Goal: Check status: Check status

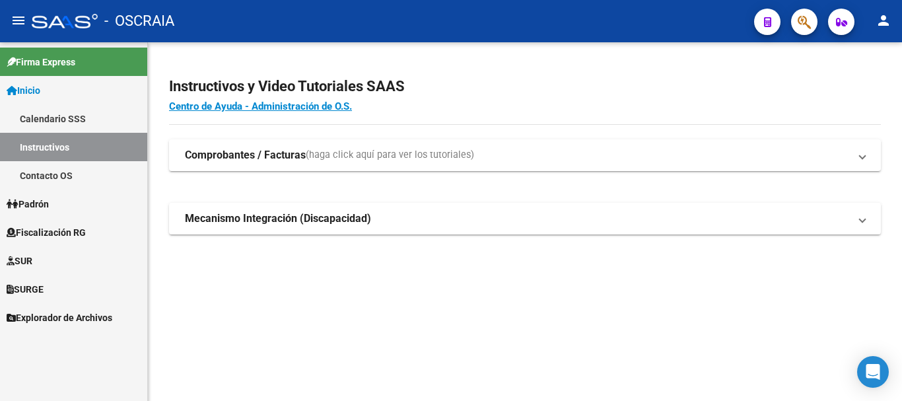
click at [42, 198] on span "Padrón" at bounding box center [28, 204] width 42 height 15
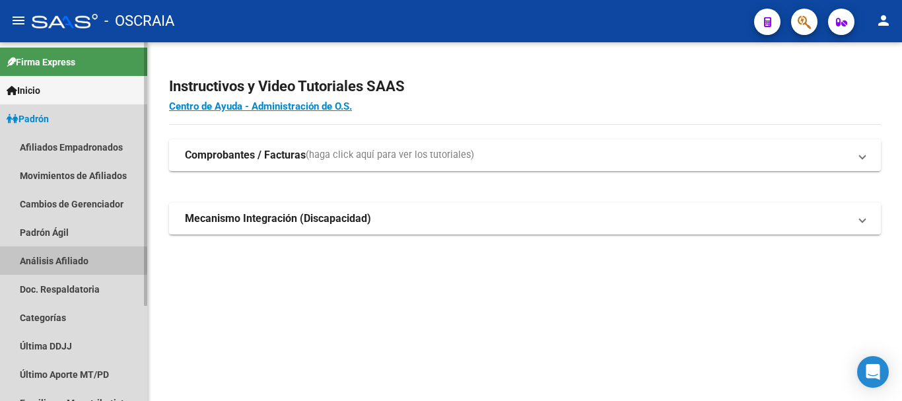
click at [44, 256] on link "Análisis Afiliado" at bounding box center [73, 260] width 147 height 28
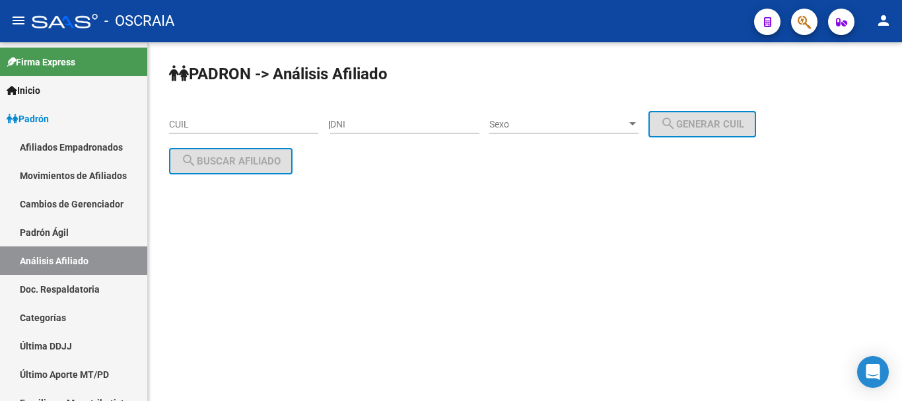
click at [257, 128] on input "CUIL" at bounding box center [243, 124] width 149 height 11
paste input "23-25904113-9"
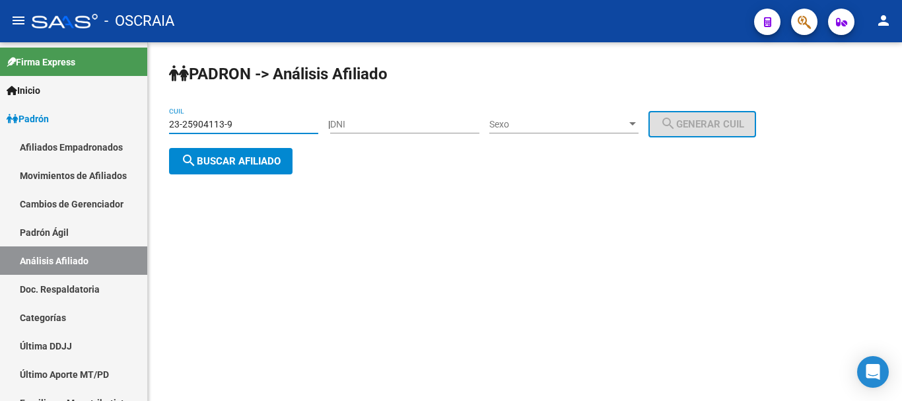
type input "23-25904113-9"
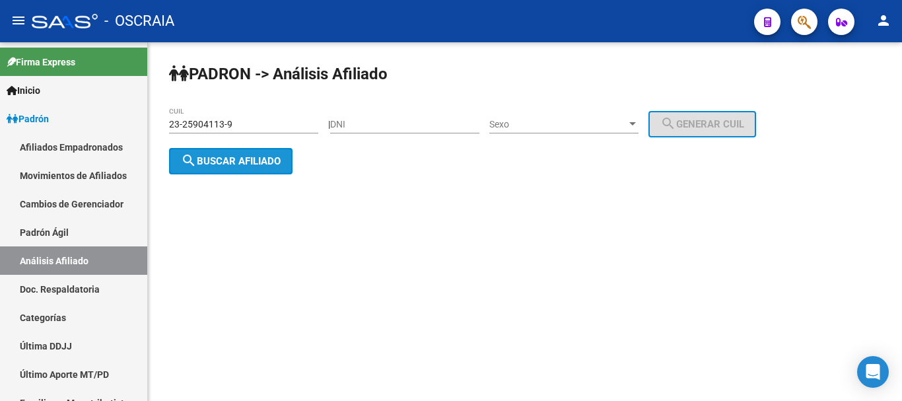
click at [240, 160] on span "search Buscar afiliado" at bounding box center [231, 161] width 100 height 12
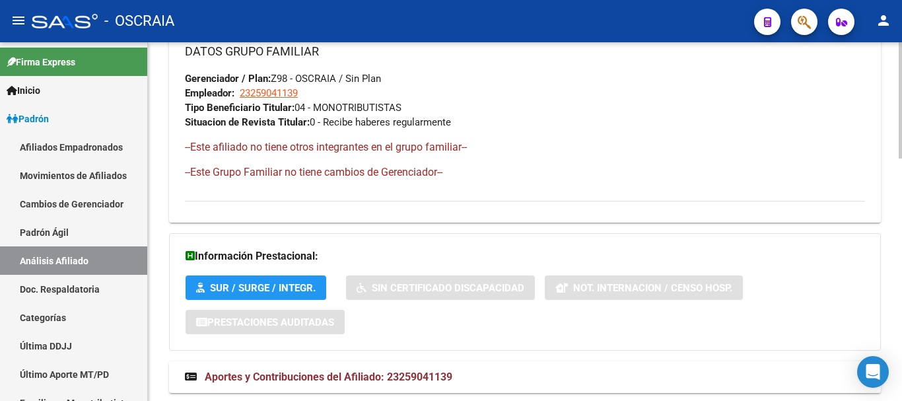
scroll to position [745, 0]
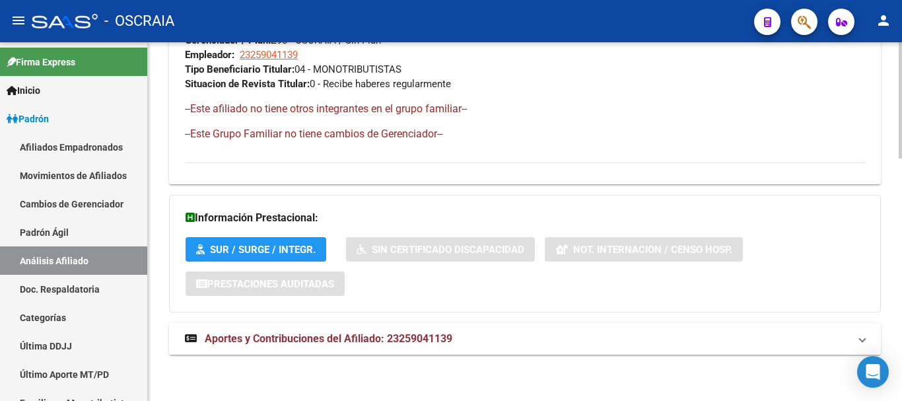
click at [362, 347] on mat-expansion-panel-header "Aportes y Contribuciones del Afiliado: 23259041139" at bounding box center [525, 339] width 712 height 32
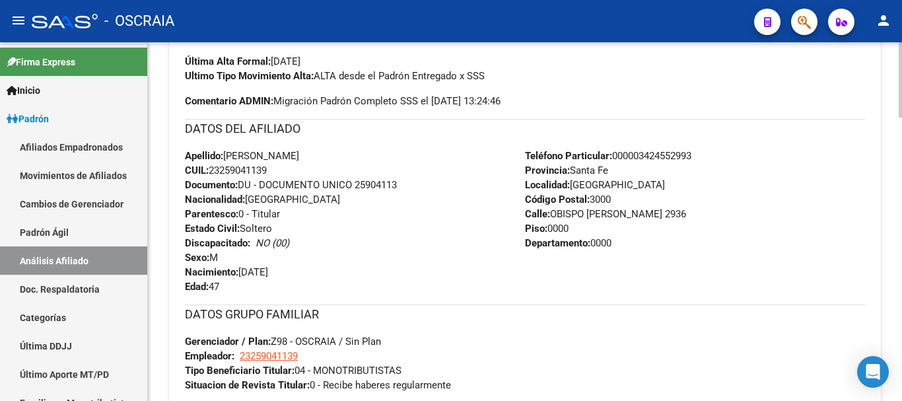
scroll to position [415, 0]
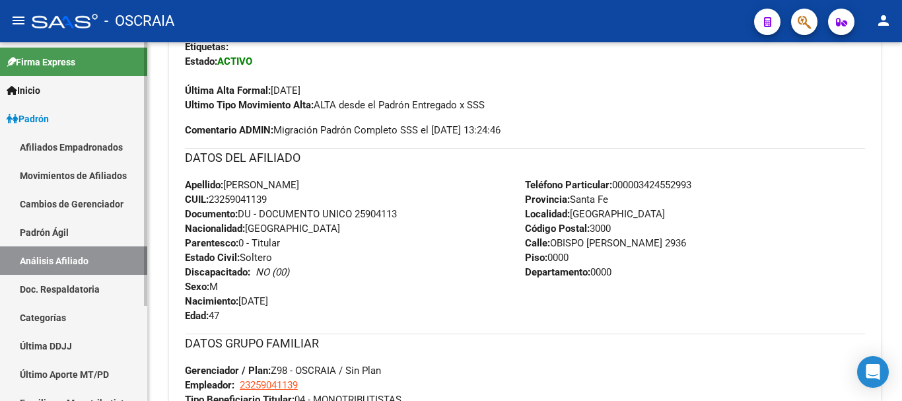
click at [65, 234] on link "Padrón Ágil" at bounding box center [73, 232] width 147 height 28
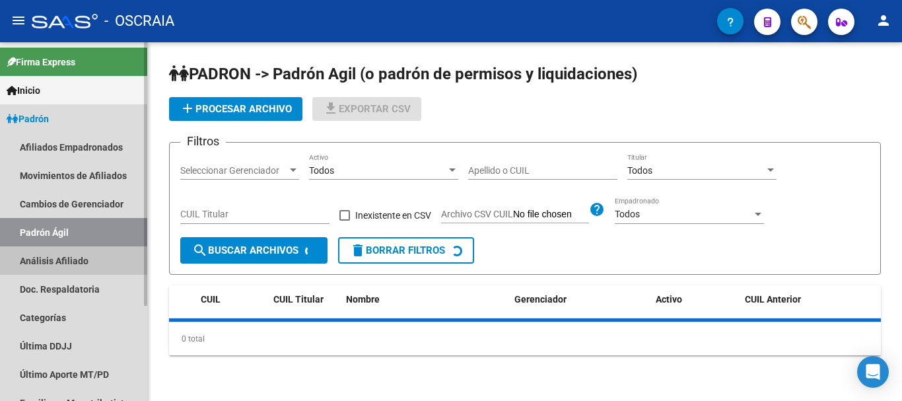
click at [70, 261] on link "Análisis Afiliado" at bounding box center [73, 260] width 147 height 28
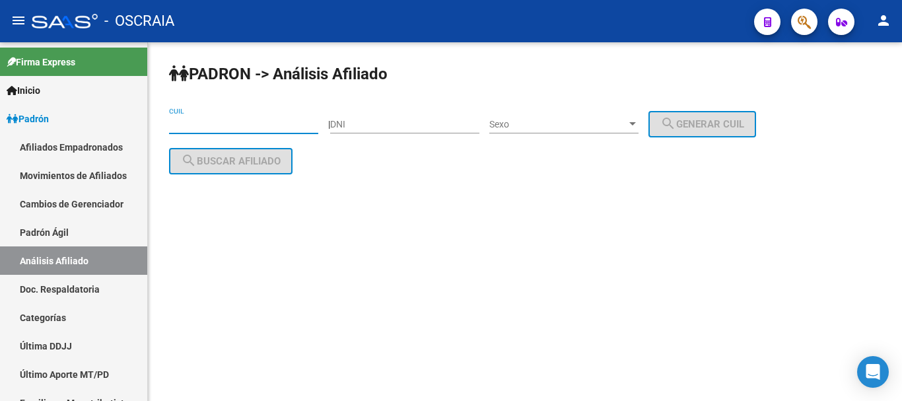
click at [238, 124] on input "CUIL" at bounding box center [243, 124] width 149 height 11
paste input "20-19042988-2"
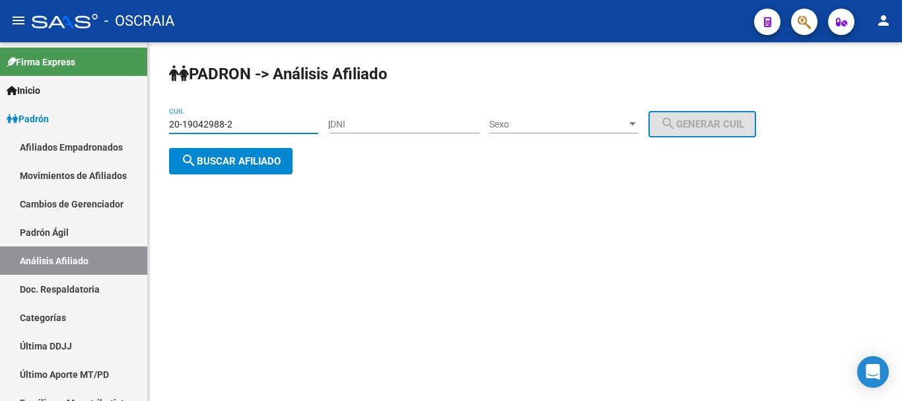
type input "20-19042988-2"
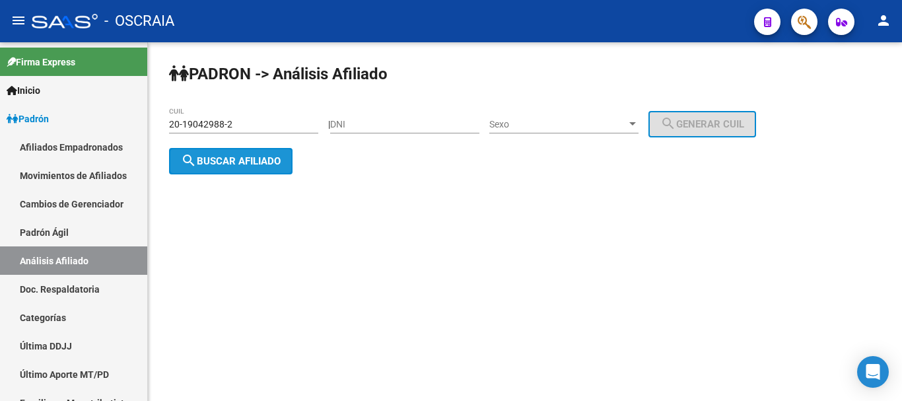
click at [266, 163] on span "search Buscar afiliado" at bounding box center [231, 161] width 100 height 12
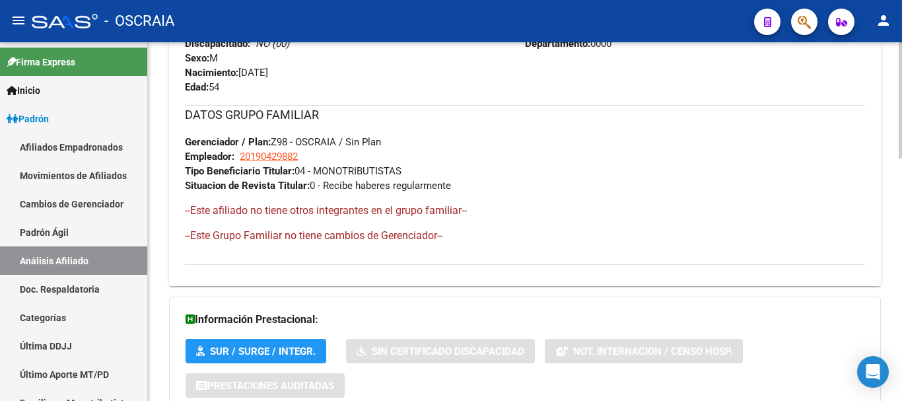
scroll to position [745, 0]
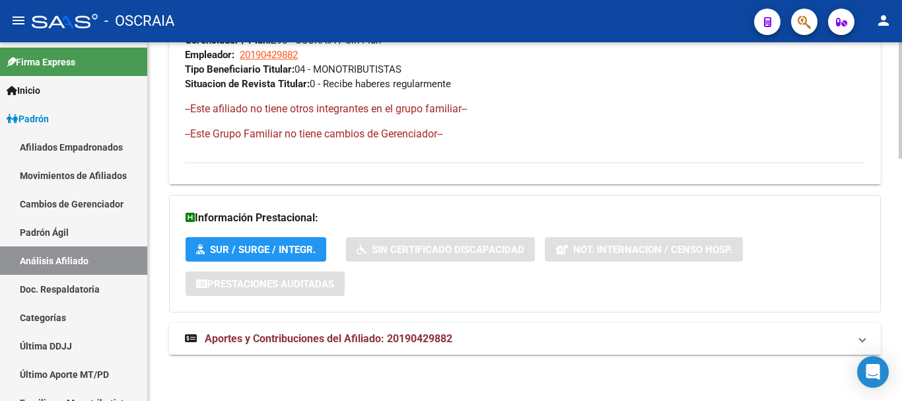
click at [306, 343] on span "Aportes y Contribuciones del Afiliado: 20190429882" at bounding box center [329, 338] width 248 height 13
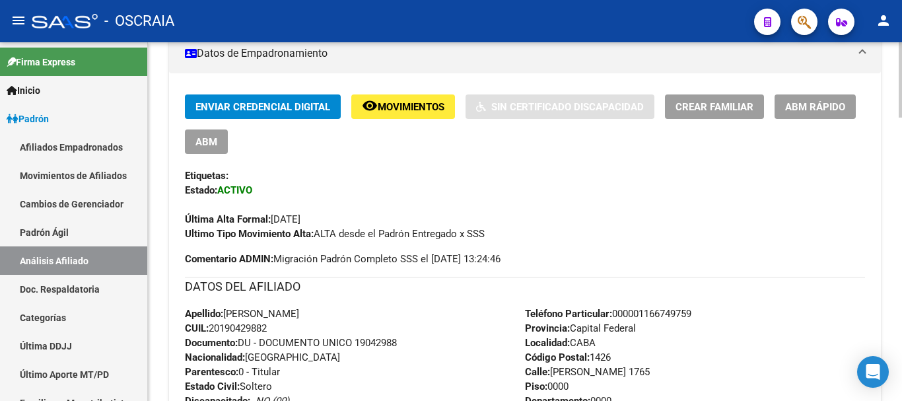
scroll to position [283, 0]
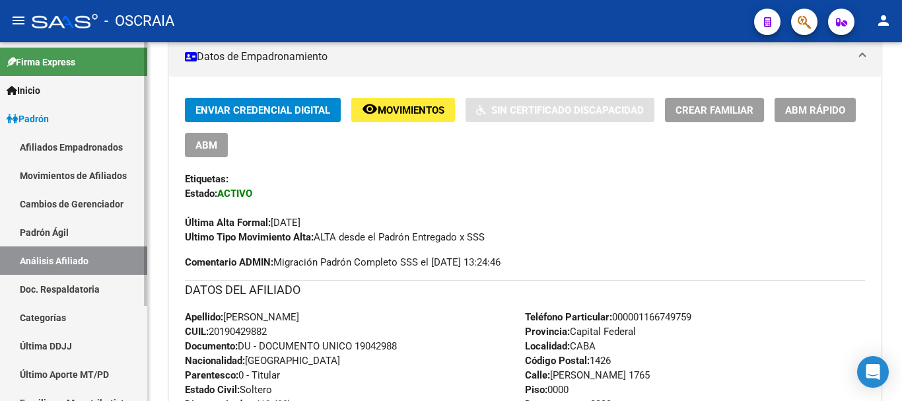
click at [69, 230] on link "Padrón Ágil" at bounding box center [73, 232] width 147 height 28
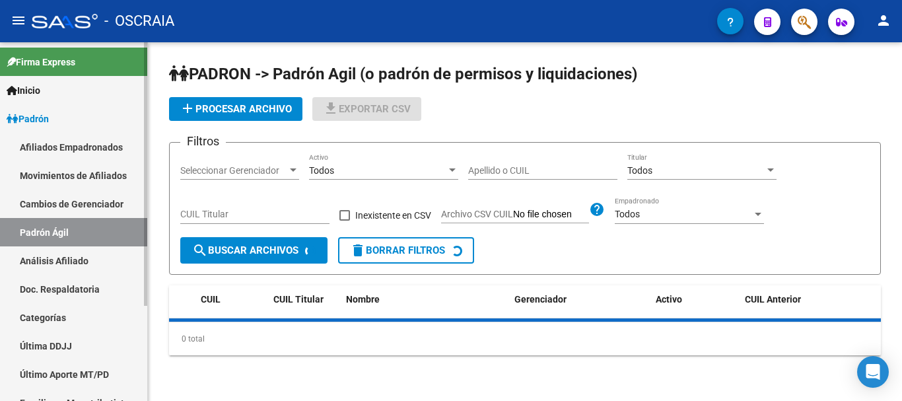
click at [73, 255] on link "Análisis Afiliado" at bounding box center [73, 260] width 147 height 28
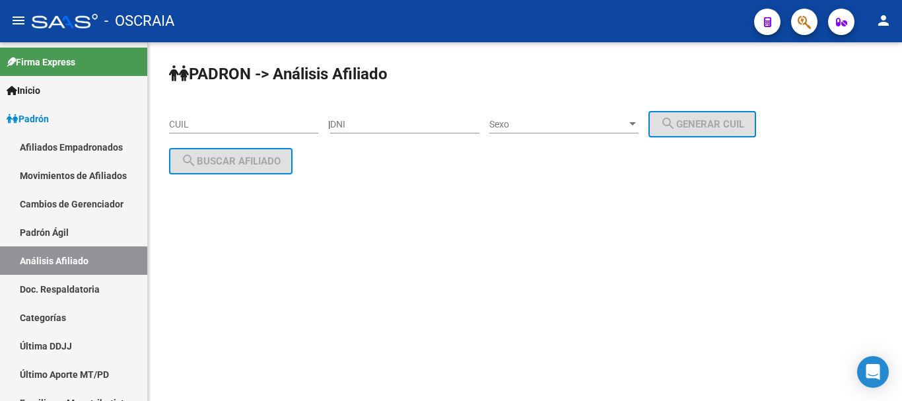
click at [242, 119] on input "CUIL" at bounding box center [243, 124] width 149 height 11
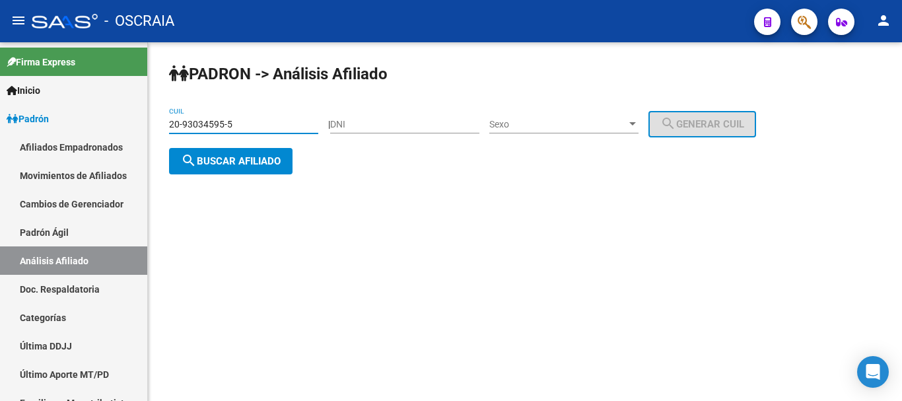
type input "20-93034595-5"
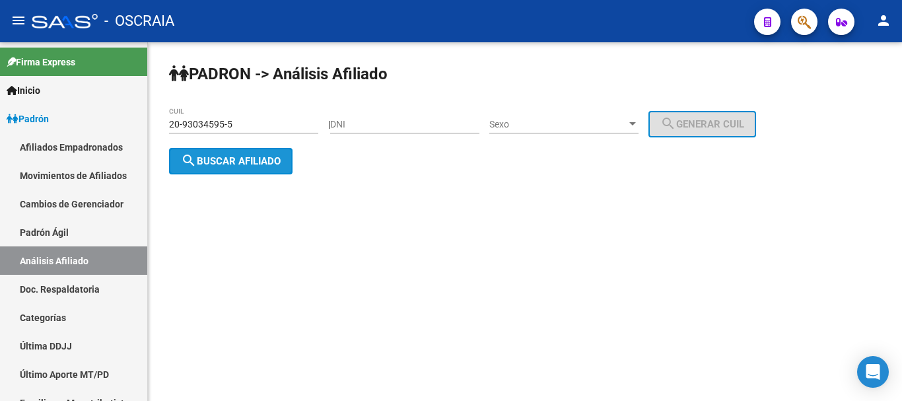
click at [229, 166] on span "search Buscar afiliado" at bounding box center [231, 161] width 100 height 12
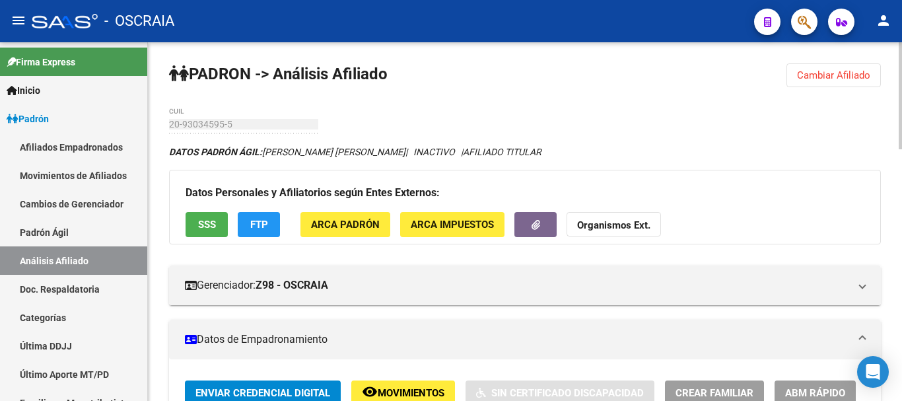
click at [498, 329] on mat-expansion-panel-header "Datos de Empadronamiento" at bounding box center [525, 340] width 712 height 40
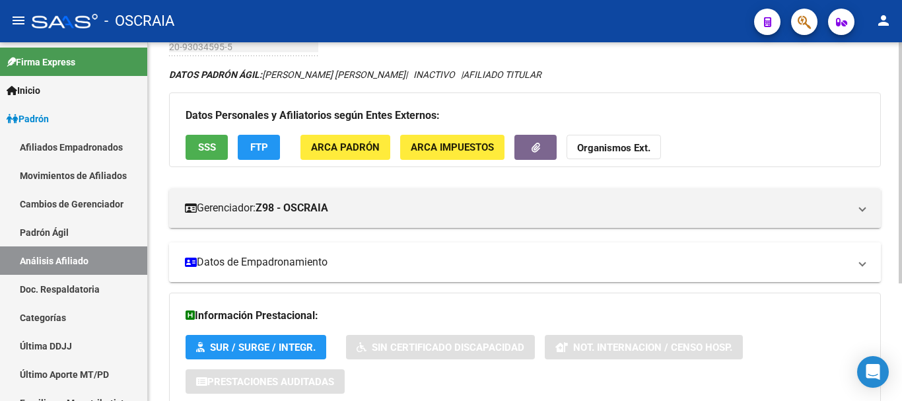
scroll to position [175, 0]
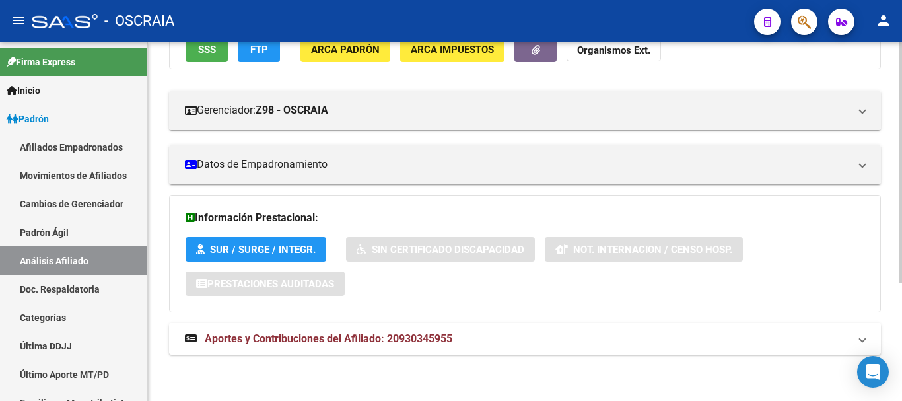
click at [405, 336] on span "Aportes y Contribuciones del Afiliado: 20930345955" at bounding box center [329, 338] width 248 height 13
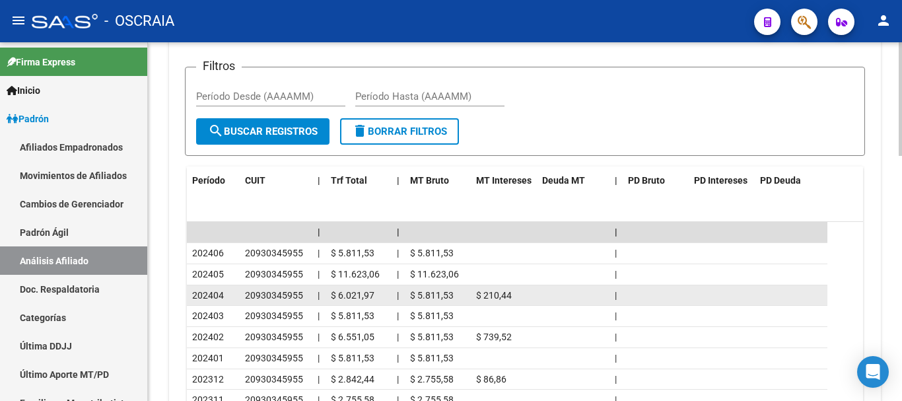
scroll to position [637, 0]
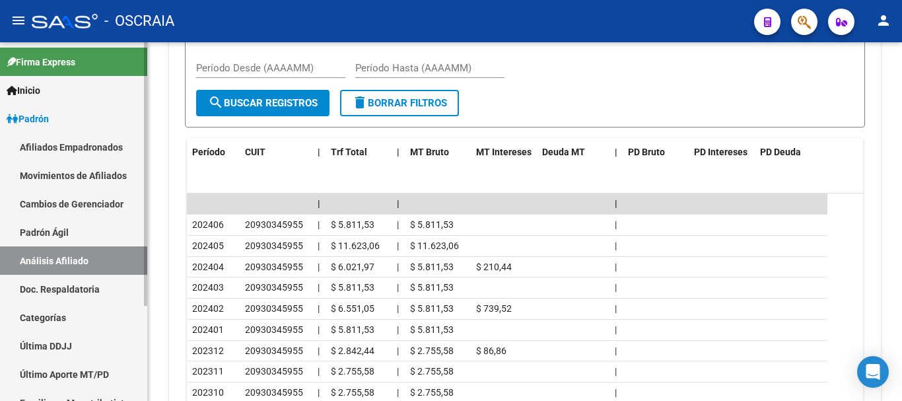
click at [89, 235] on link "Padrón Ágil" at bounding box center [73, 232] width 147 height 28
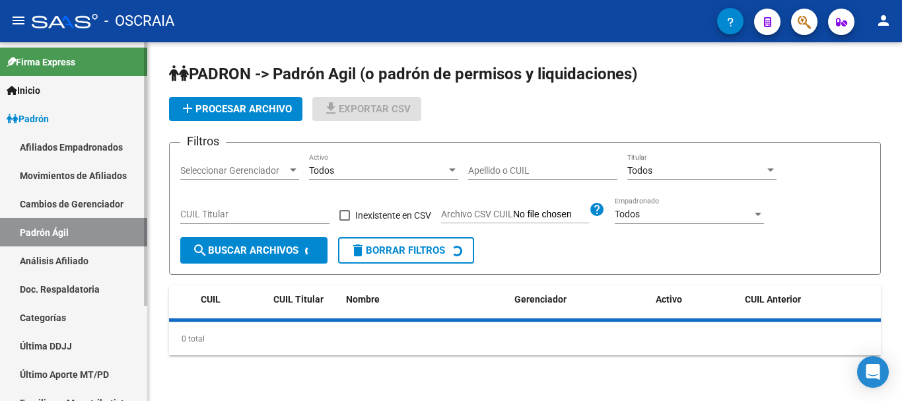
click at [89, 255] on link "Análisis Afiliado" at bounding box center [73, 260] width 147 height 28
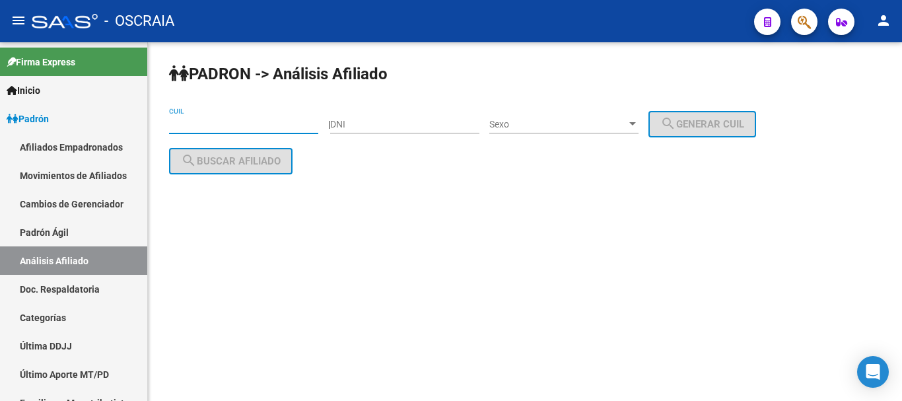
click at [226, 121] on input "CUIL" at bounding box center [243, 124] width 149 height 11
paste input "27-17876864-1"
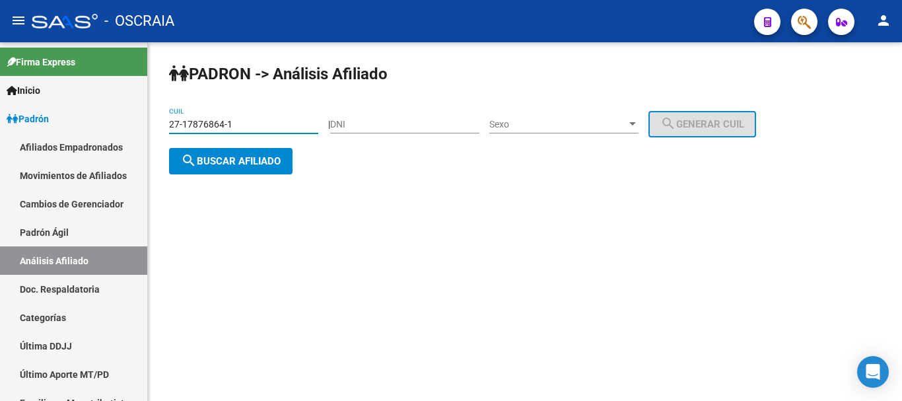
type input "27-17876864-1"
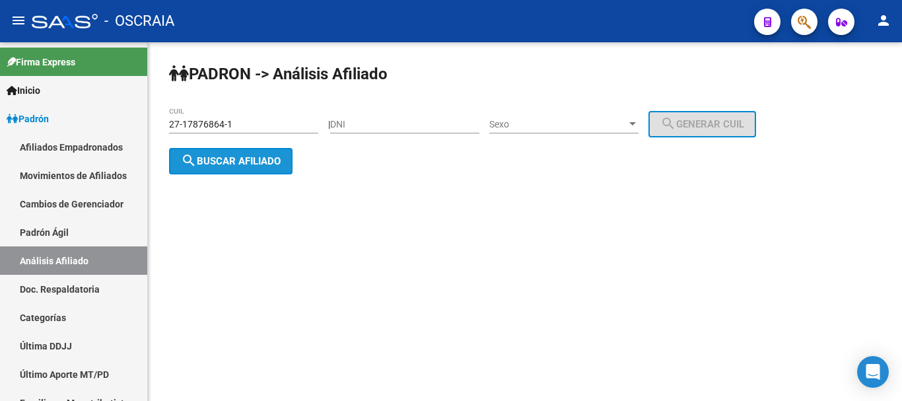
click at [248, 166] on button "search Buscar afiliado" at bounding box center [230, 161] width 123 height 26
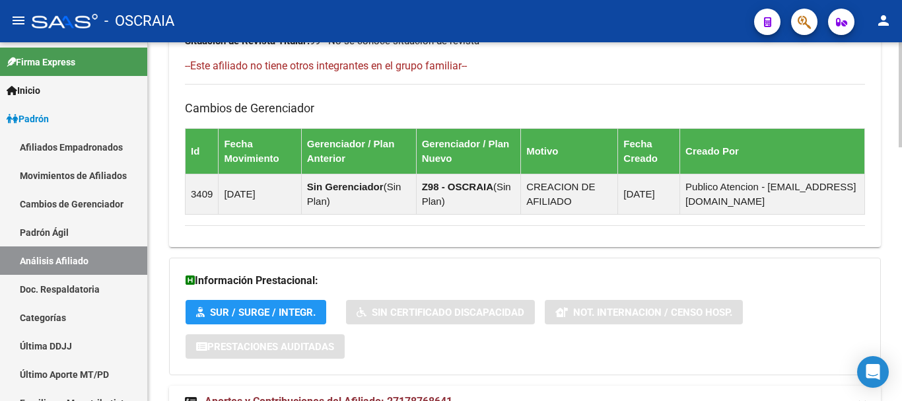
scroll to position [869, 0]
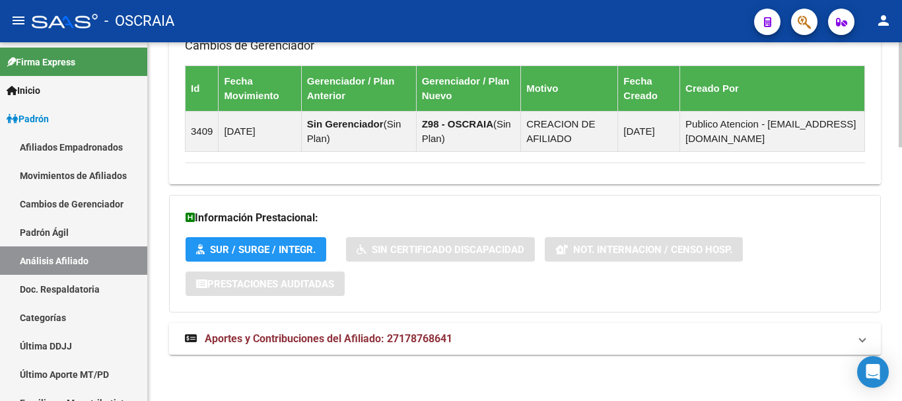
click at [374, 348] on mat-expansion-panel-header "Aportes y Contribuciones del Afiliado: 27178768641" at bounding box center [525, 339] width 712 height 32
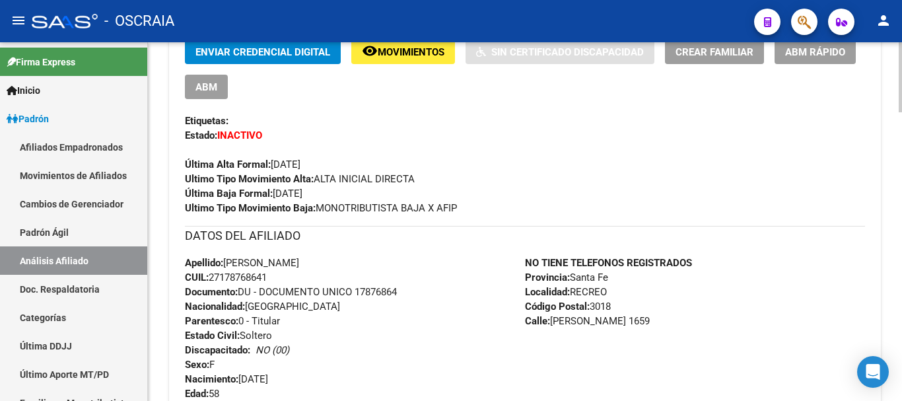
scroll to position [0, 0]
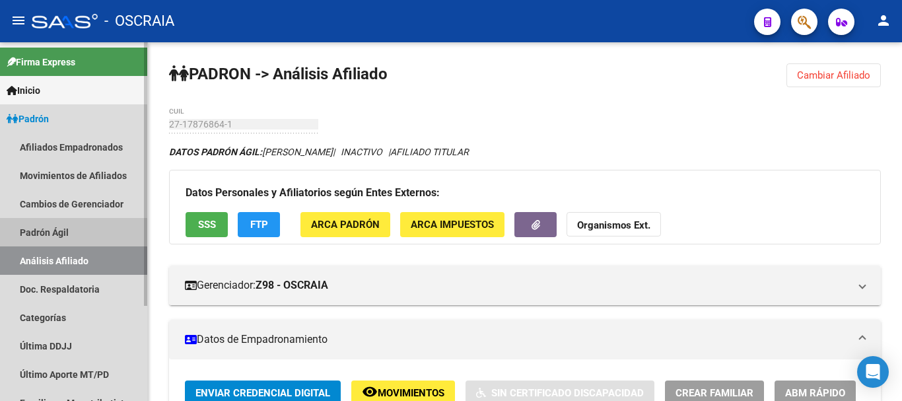
click at [69, 222] on link "Padrón Ágil" at bounding box center [73, 232] width 147 height 28
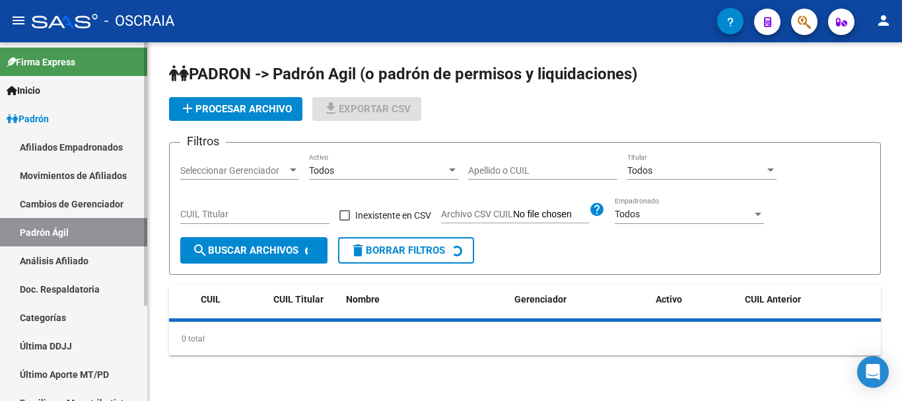
click at [67, 257] on link "Análisis Afiliado" at bounding box center [73, 260] width 147 height 28
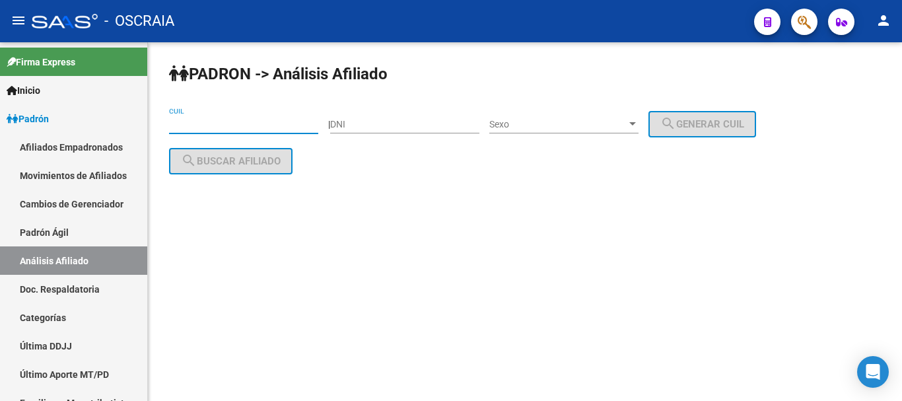
click at [230, 123] on input "CUIL" at bounding box center [243, 124] width 149 height 11
paste input "27-29368930-5"
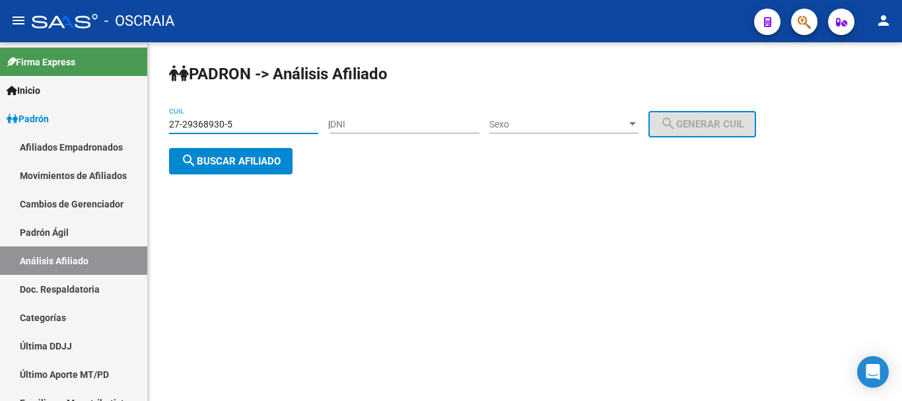
type input "27-29368930-5"
click at [246, 164] on span "search Buscar afiliado" at bounding box center [231, 161] width 100 height 12
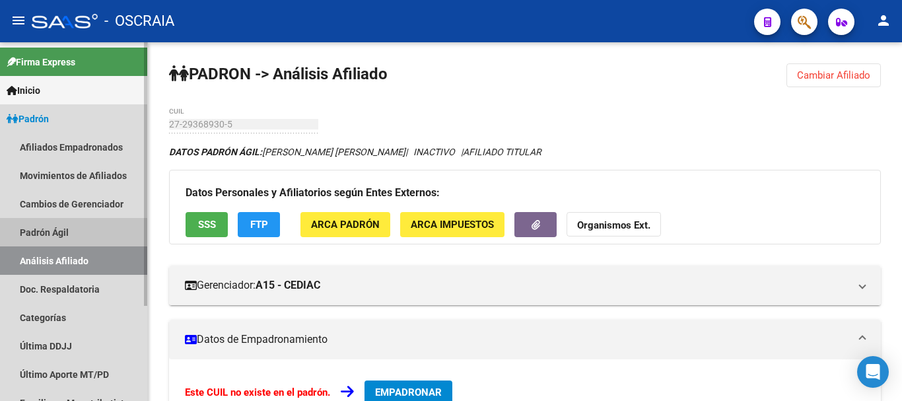
click at [70, 232] on link "Padrón Ágil" at bounding box center [73, 232] width 147 height 28
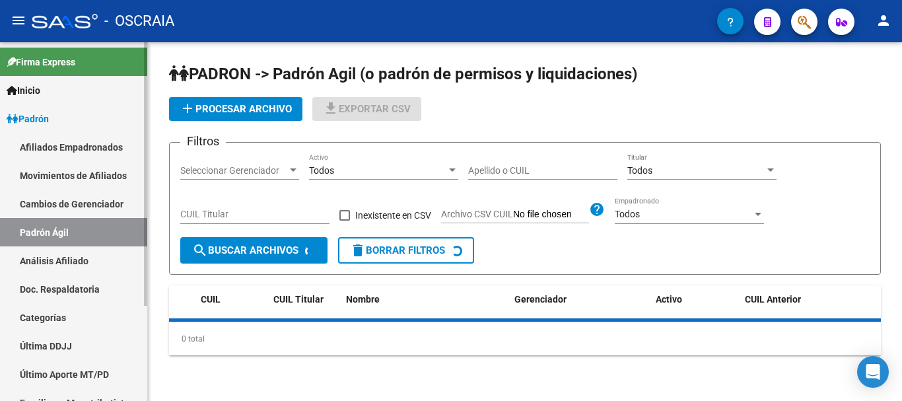
click at [70, 252] on link "Análisis Afiliado" at bounding box center [73, 260] width 147 height 28
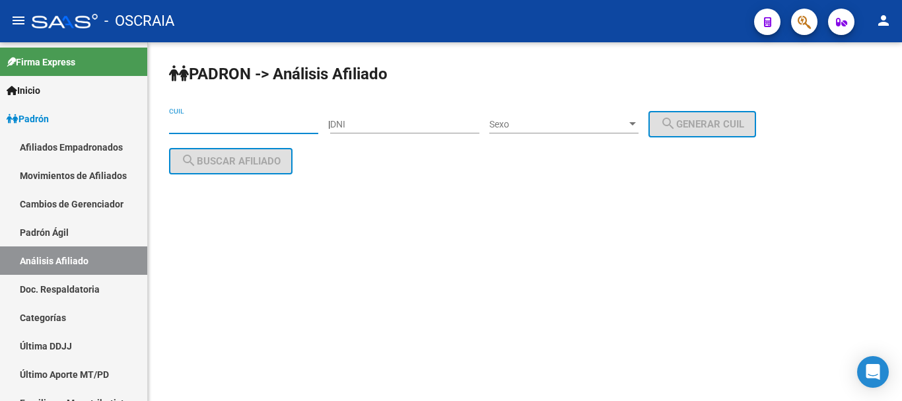
click at [241, 123] on input "CUIL" at bounding box center [243, 124] width 149 height 11
paste input "27-30963053-5"
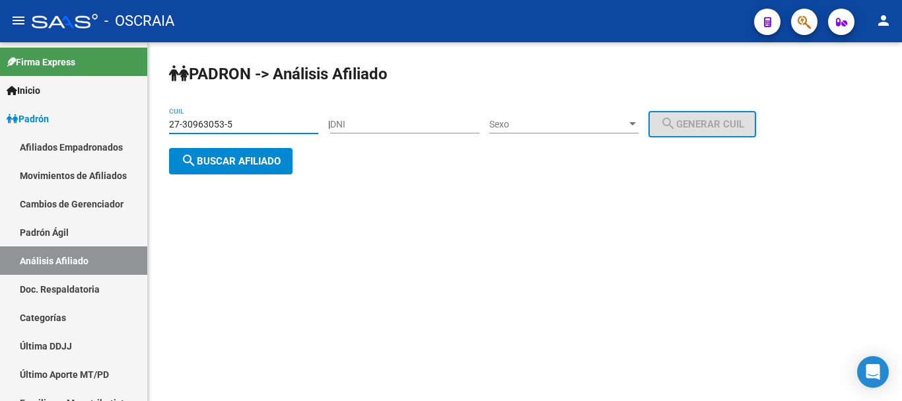
type input "27-30963053-5"
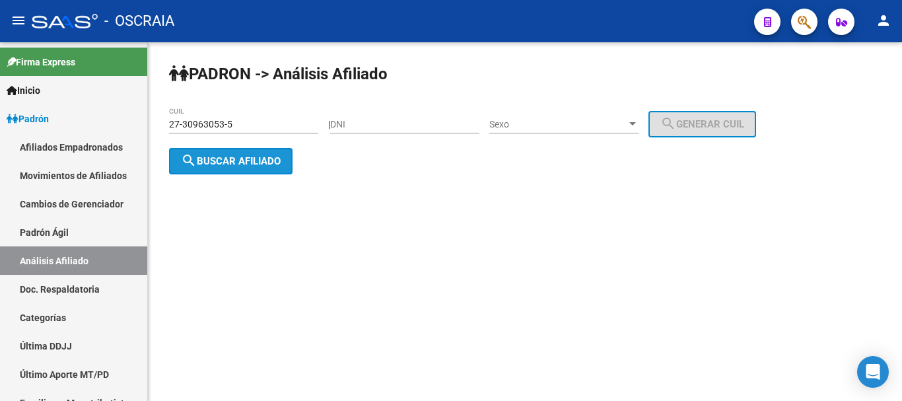
click at [266, 155] on span "search Buscar afiliado" at bounding box center [231, 161] width 100 height 12
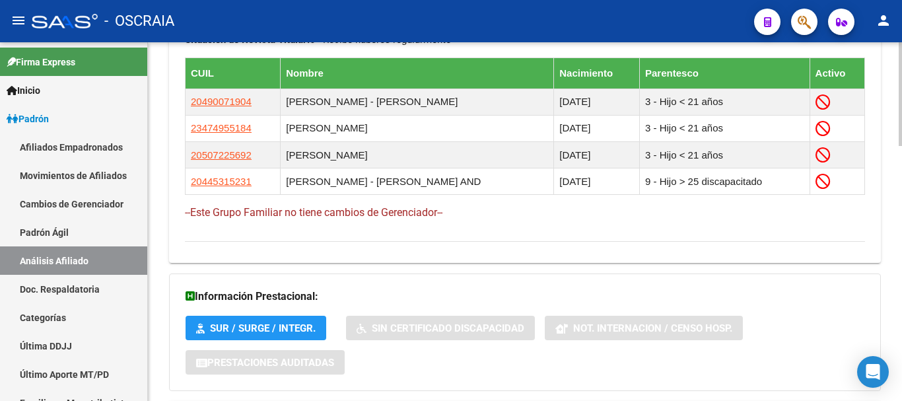
scroll to position [882, 0]
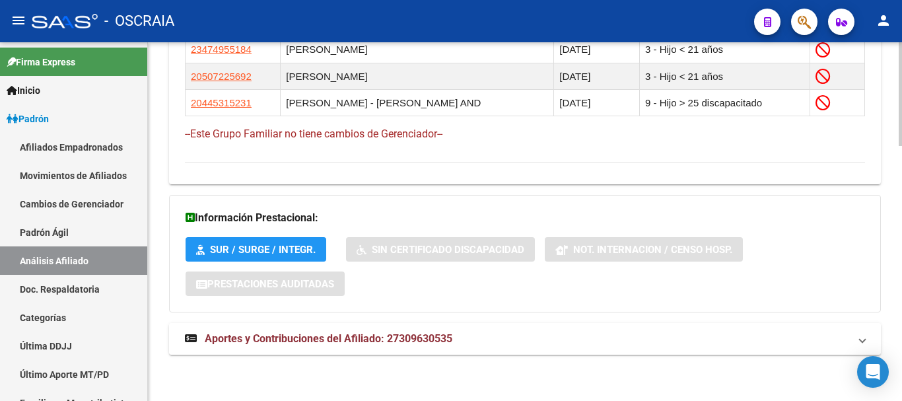
click at [347, 338] on span "Aportes y Contribuciones del Afiliado: 27309630535" at bounding box center [329, 338] width 248 height 13
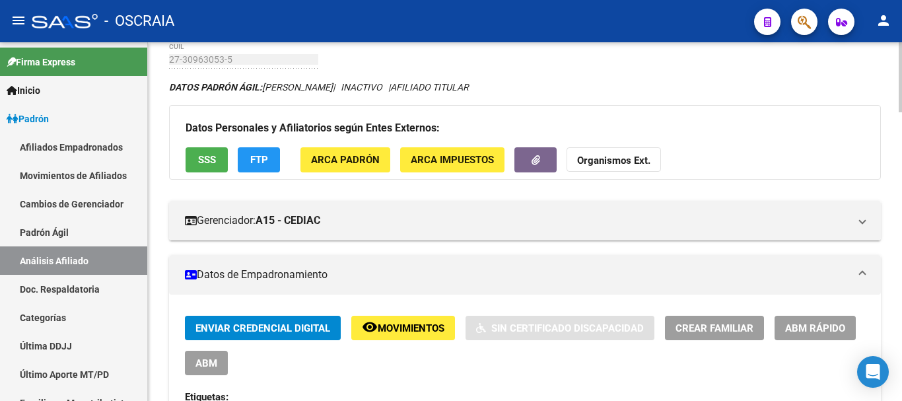
scroll to position [0, 0]
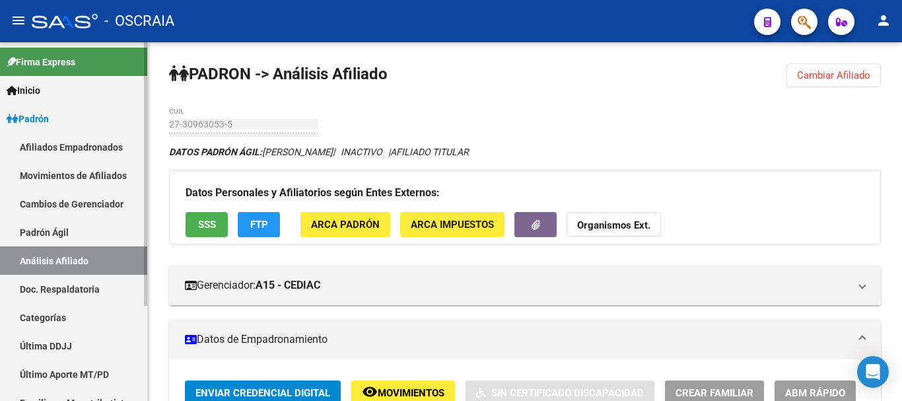
click at [73, 234] on link "Padrón Ágil" at bounding box center [73, 232] width 147 height 28
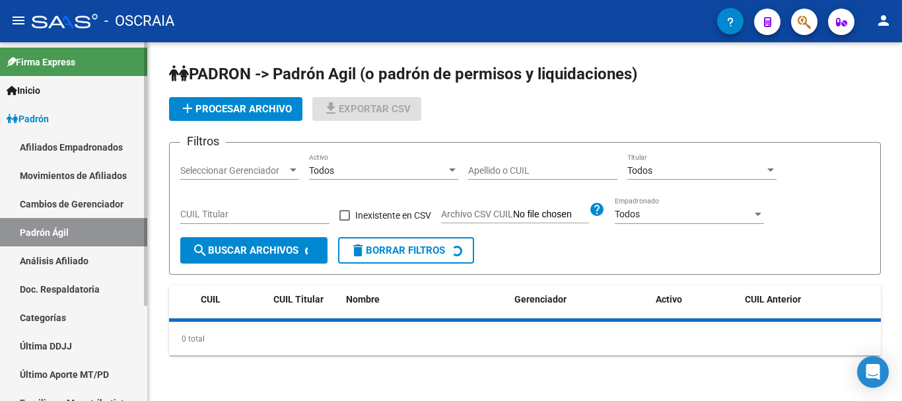
click at [70, 255] on link "Análisis Afiliado" at bounding box center [73, 260] width 147 height 28
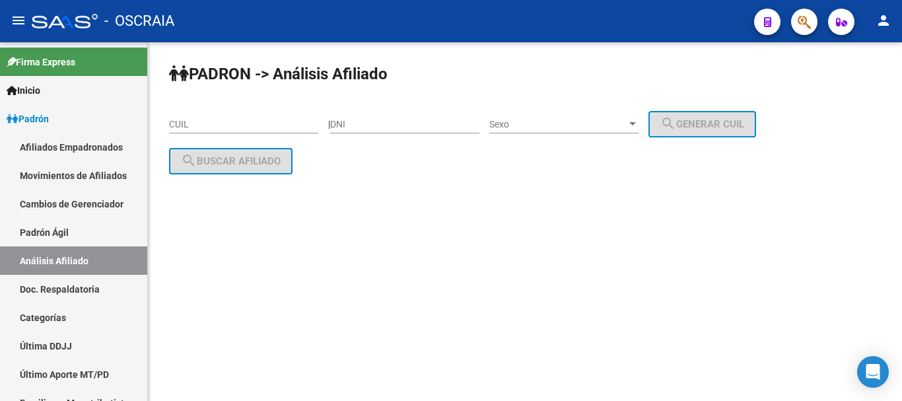
click at [209, 119] on input "CUIL" at bounding box center [243, 124] width 149 height 11
paste input "20-35365406-4"
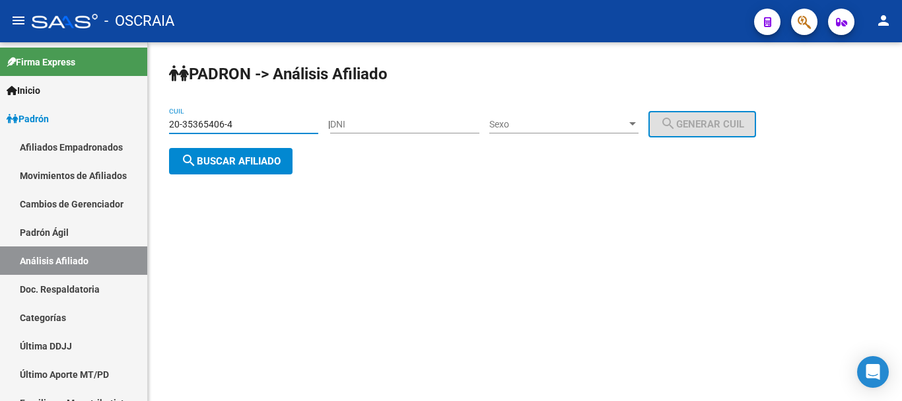
type input "20-35365406-4"
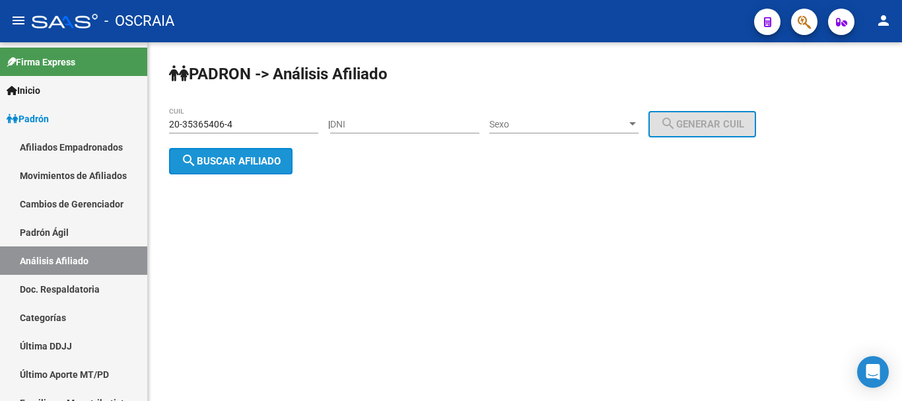
click at [260, 167] on button "search Buscar afiliado" at bounding box center [230, 161] width 123 height 26
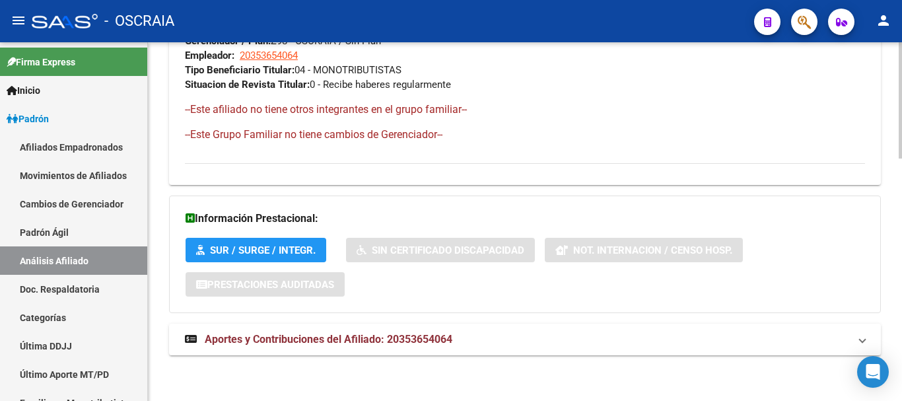
scroll to position [745, 0]
click at [271, 330] on mat-expansion-panel-header "Aportes y Contribuciones del Afiliado: 20353654064" at bounding box center [525, 339] width 712 height 32
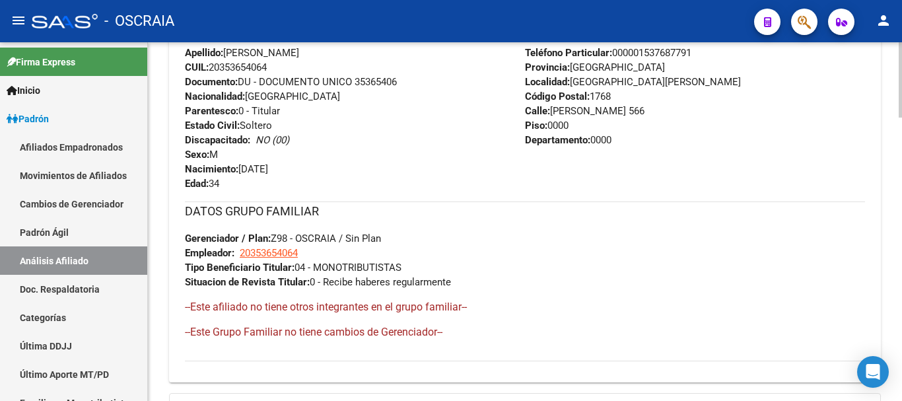
scroll to position [283, 0]
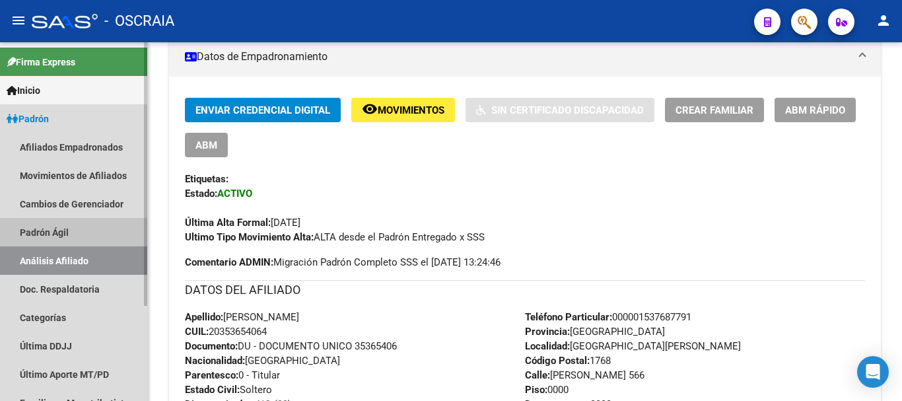
click at [65, 230] on link "Padrón Ágil" at bounding box center [73, 232] width 147 height 28
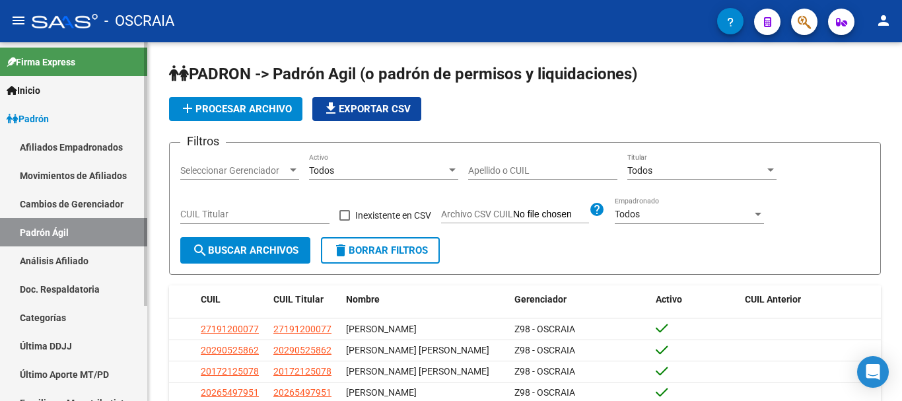
click at [61, 255] on link "Análisis Afiliado" at bounding box center [73, 260] width 147 height 28
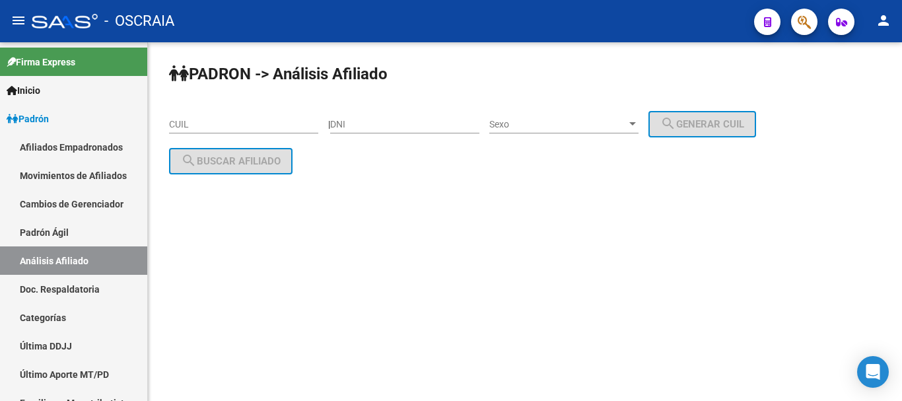
click at [231, 126] on input "CUIL" at bounding box center [243, 124] width 149 height 11
paste input "20-95887194-6"
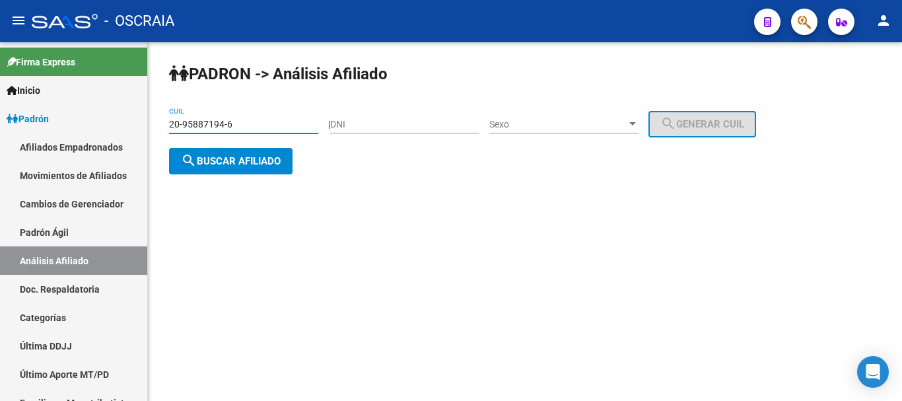
type input "20-95887194-6"
click at [236, 156] on span "search Buscar afiliado" at bounding box center [231, 161] width 100 height 12
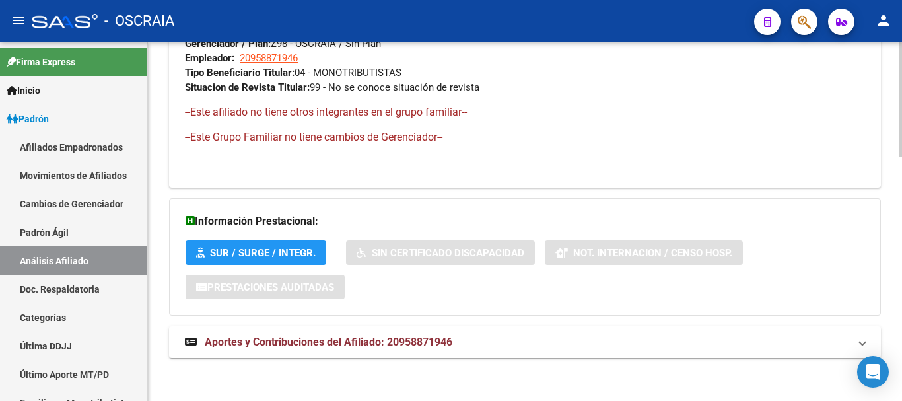
scroll to position [763, 0]
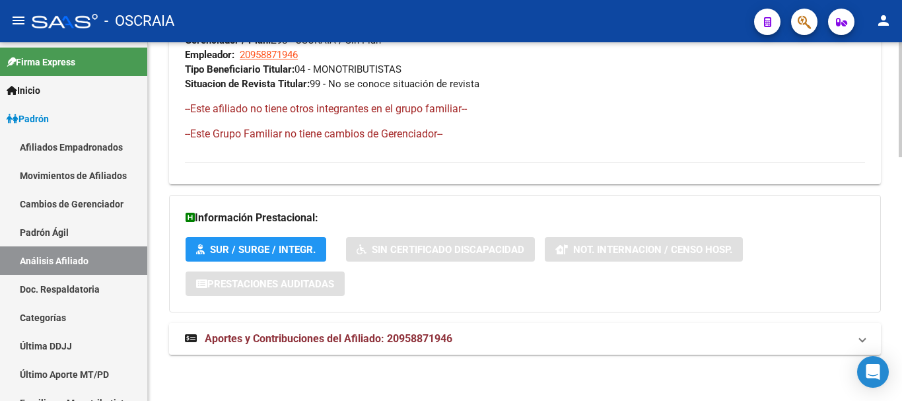
click at [418, 345] on strong "Aportes y Contribuciones del Afiliado: 20958871946" at bounding box center [318, 338] width 267 height 15
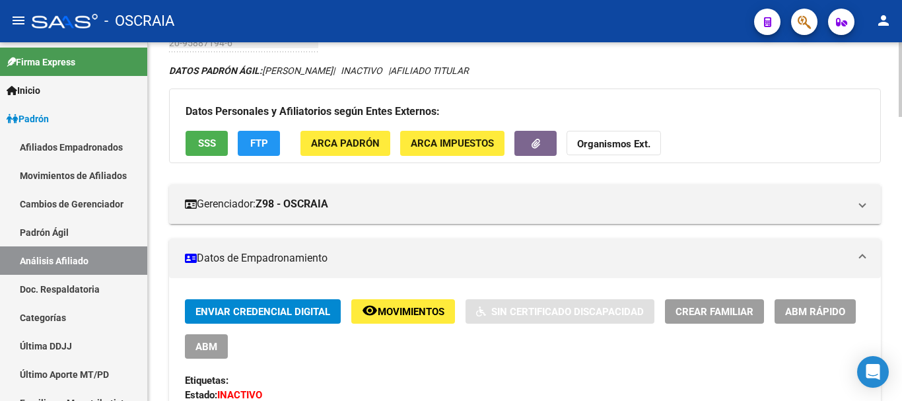
scroll to position [0, 0]
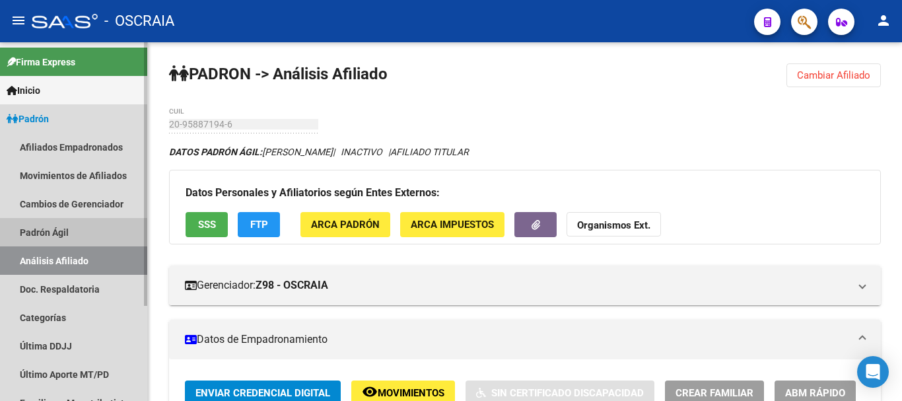
click at [65, 232] on link "Padrón Ágil" at bounding box center [73, 232] width 147 height 28
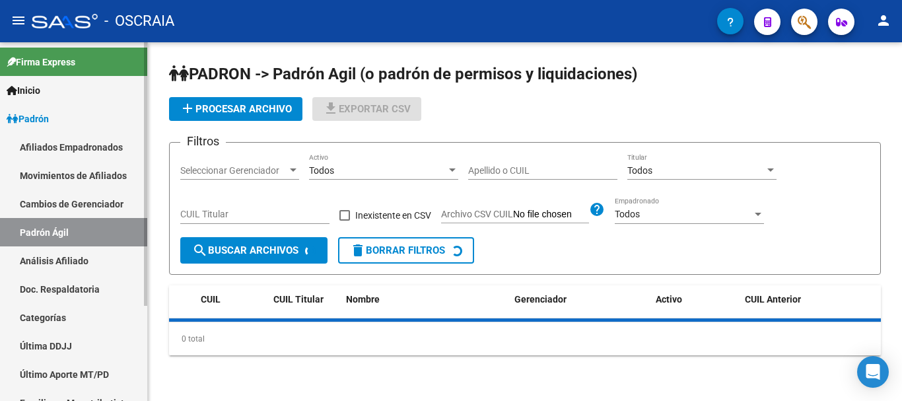
click at [57, 259] on link "Análisis Afiliado" at bounding box center [73, 260] width 147 height 28
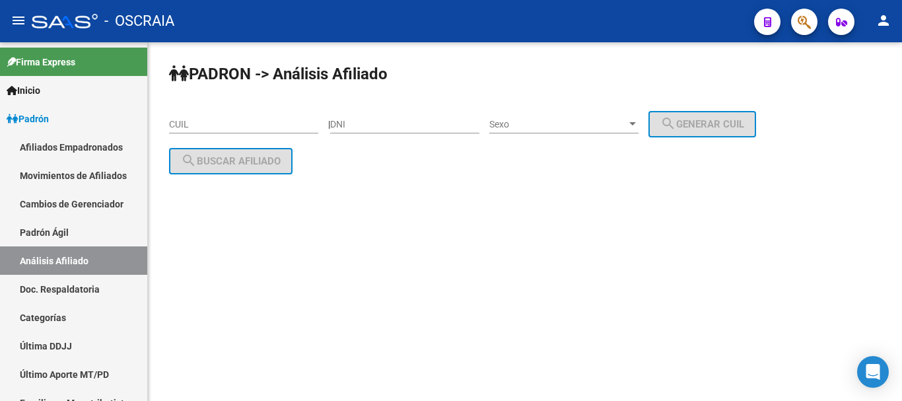
click at [204, 123] on input "CUIL" at bounding box center [243, 124] width 149 height 11
paste input "20-14059018-6"
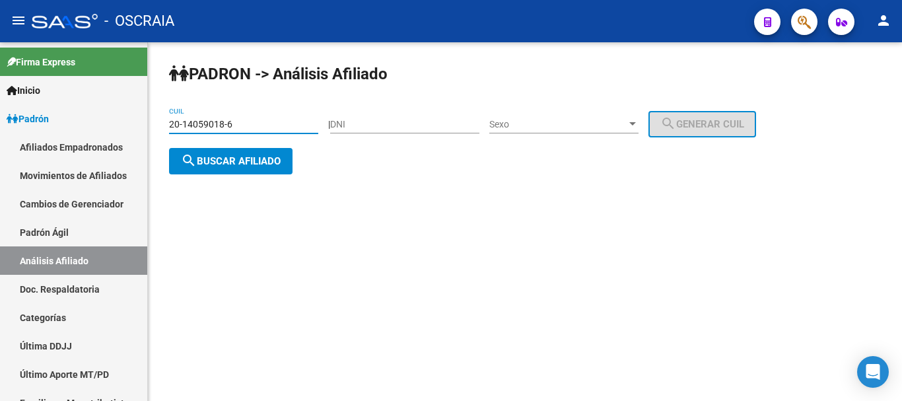
type input "20-14059018-6"
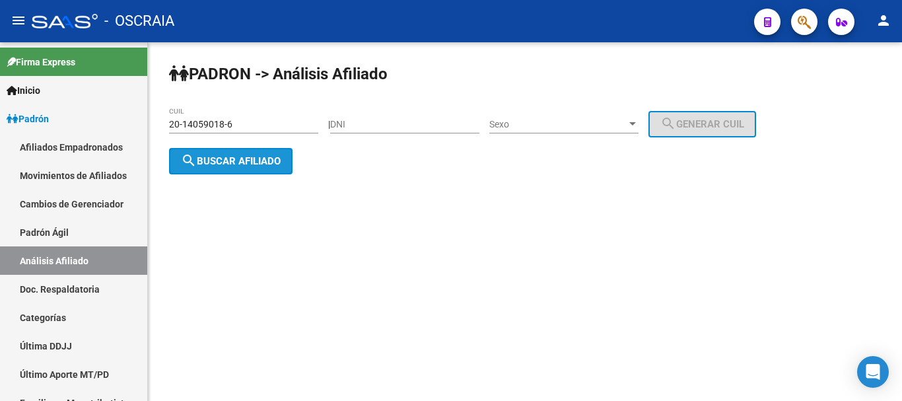
click at [224, 158] on span "search Buscar afiliado" at bounding box center [231, 161] width 100 height 12
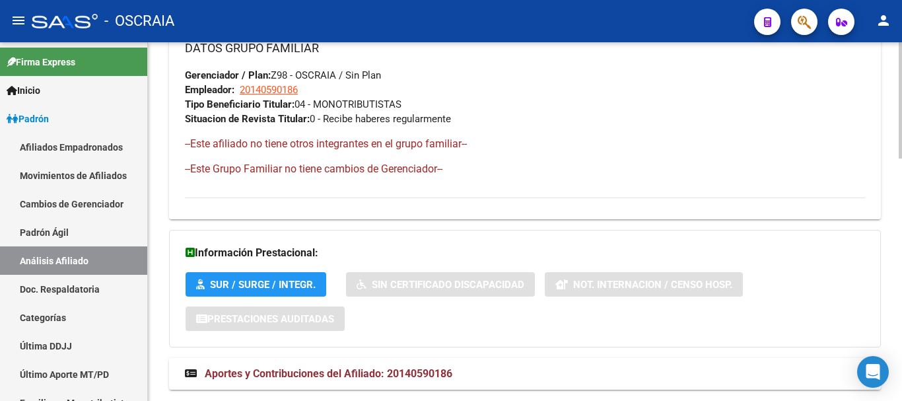
scroll to position [745, 0]
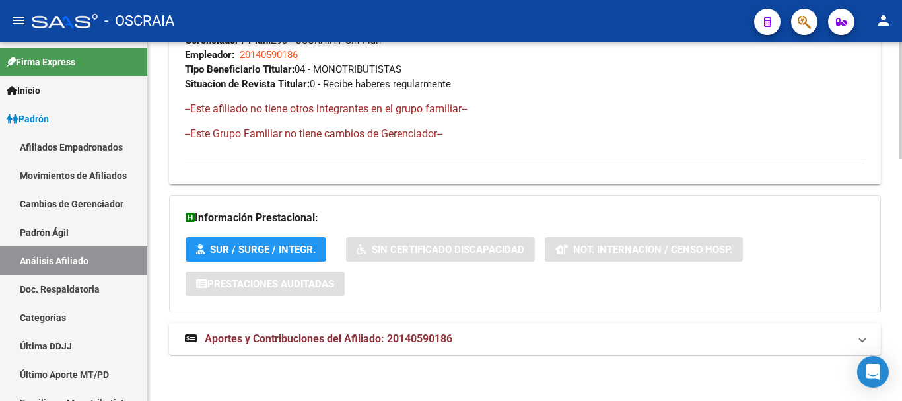
click at [449, 328] on mat-expansion-panel-header "Aportes y Contribuciones del Afiliado: 20140590186" at bounding box center [525, 339] width 712 height 32
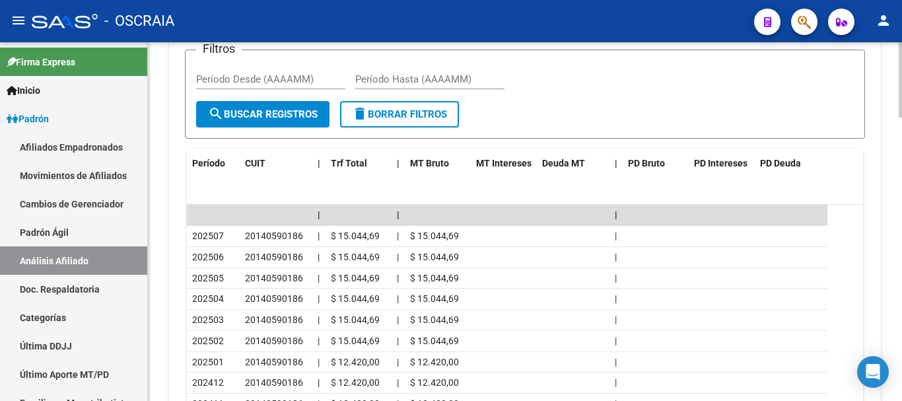
scroll to position [1207, 0]
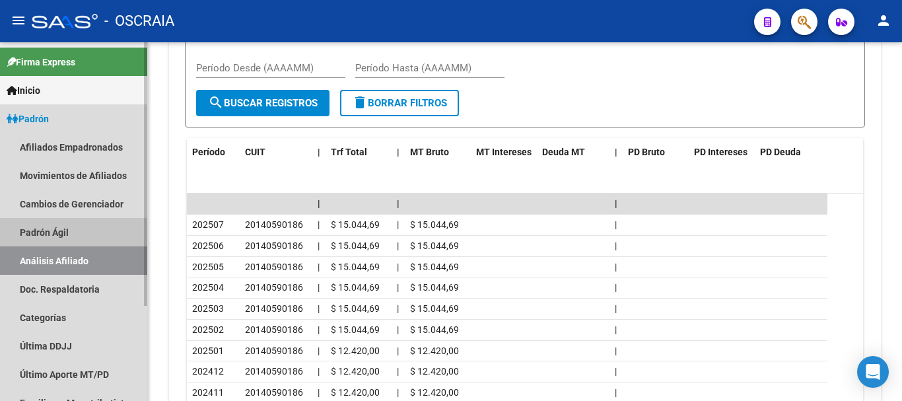
click at [69, 235] on link "Padrón Ágil" at bounding box center [73, 232] width 147 height 28
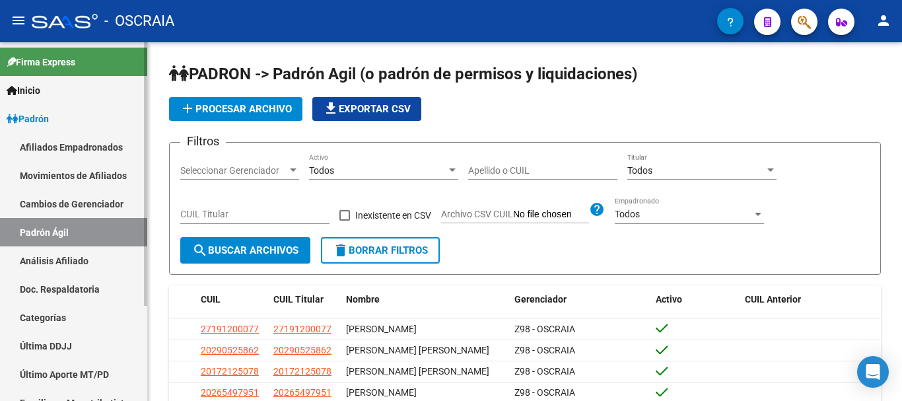
click at [69, 257] on link "Análisis Afiliado" at bounding box center [73, 260] width 147 height 28
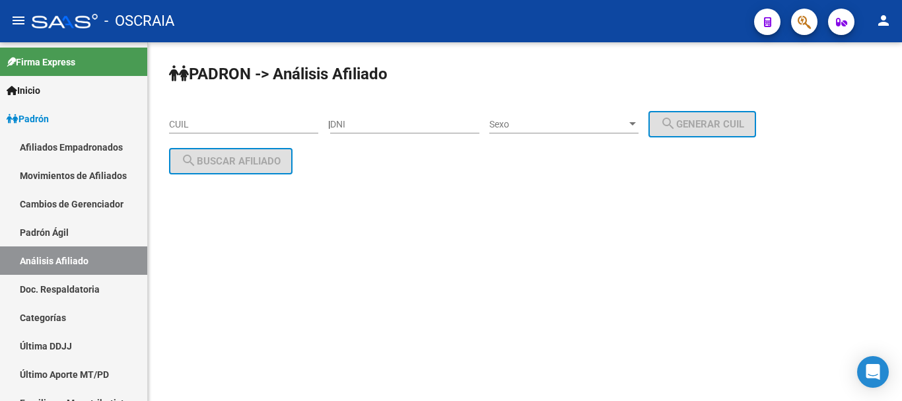
click at [218, 134] on div "CUIL" at bounding box center [243, 126] width 149 height 38
click at [215, 125] on input "CUIL" at bounding box center [243, 124] width 149 height 11
paste input "27-93608861-4"
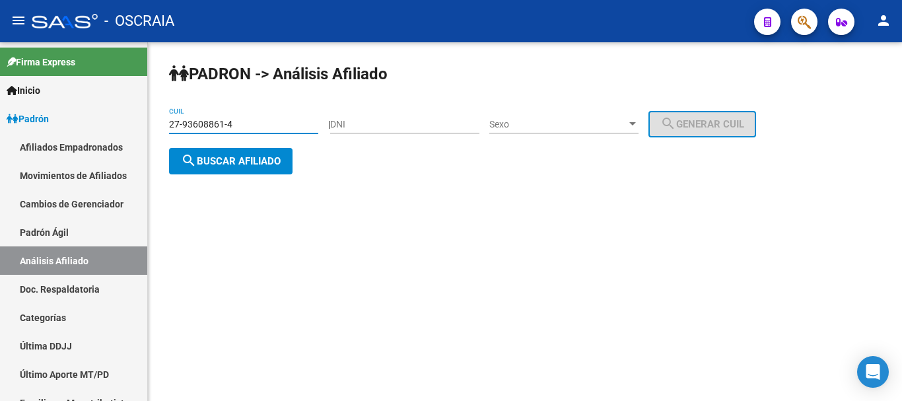
type input "27-93608861-4"
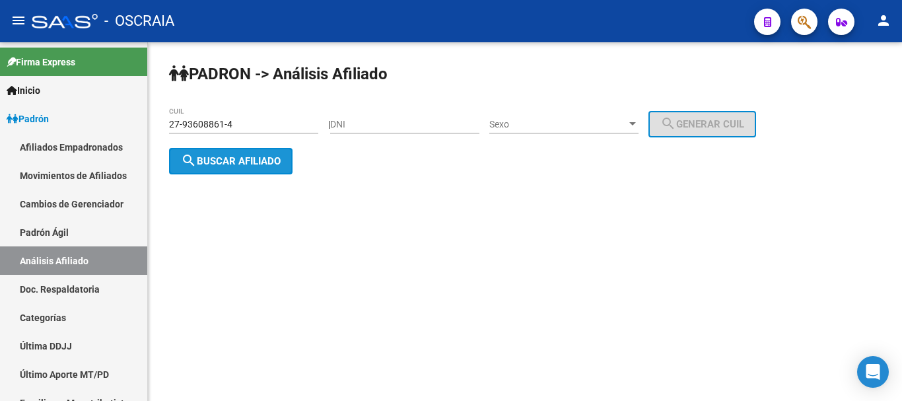
click at [247, 167] on button "search Buscar afiliado" at bounding box center [230, 161] width 123 height 26
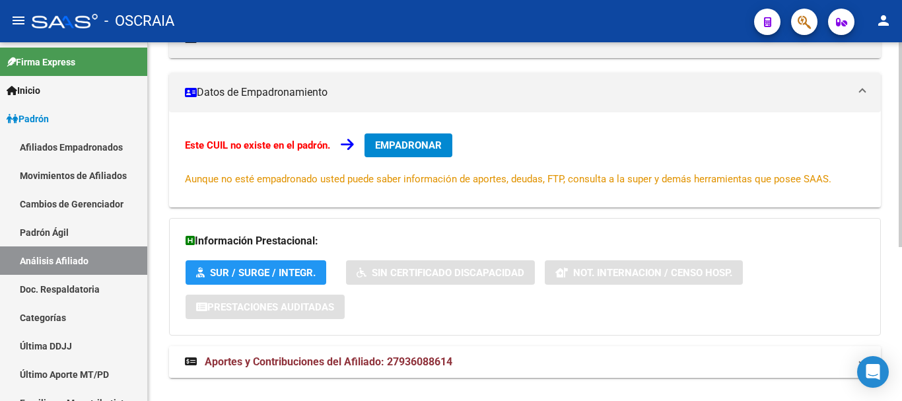
scroll to position [270, 0]
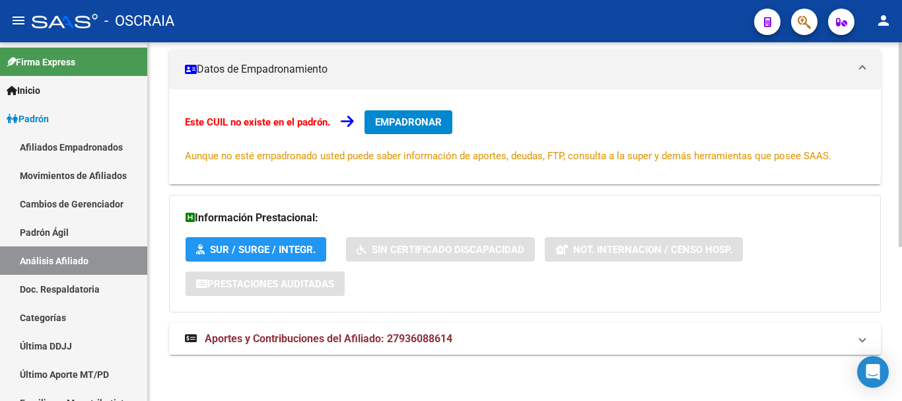
click at [383, 337] on span "Aportes y Contribuciones del Afiliado: 27936088614" at bounding box center [329, 338] width 248 height 13
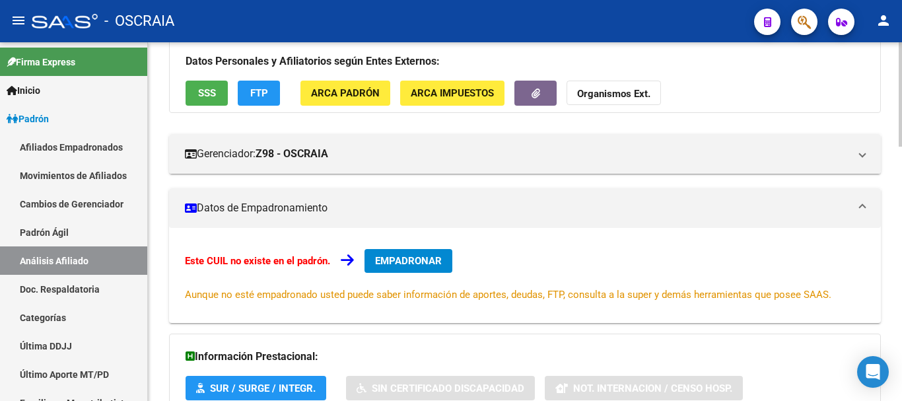
scroll to position [132, 0]
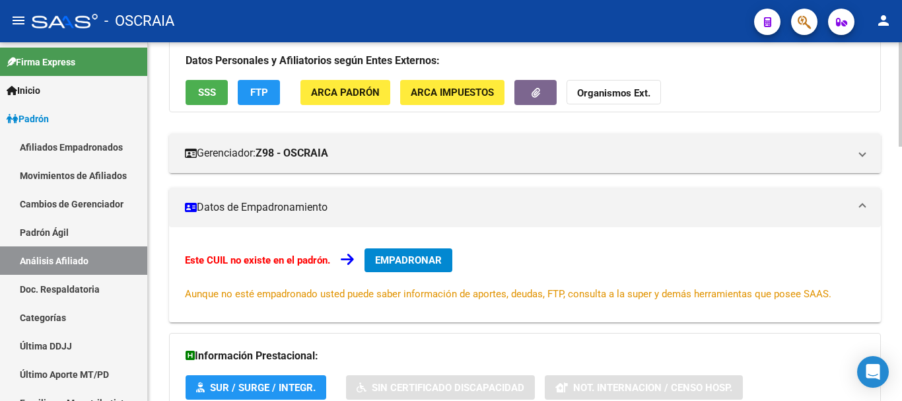
click at [560, 246] on div "Este CUIL no existe en el padrón. EMPADRONAR Aunque no esté empadronado usted p…" at bounding box center [525, 274] width 712 height 95
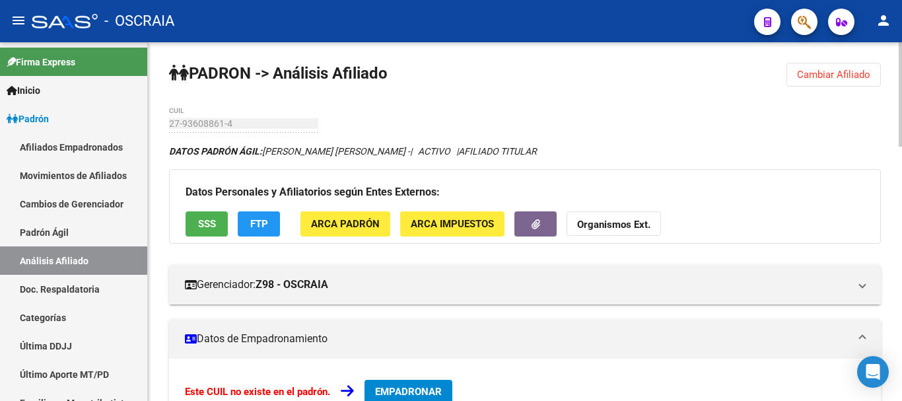
scroll to position [0, 0]
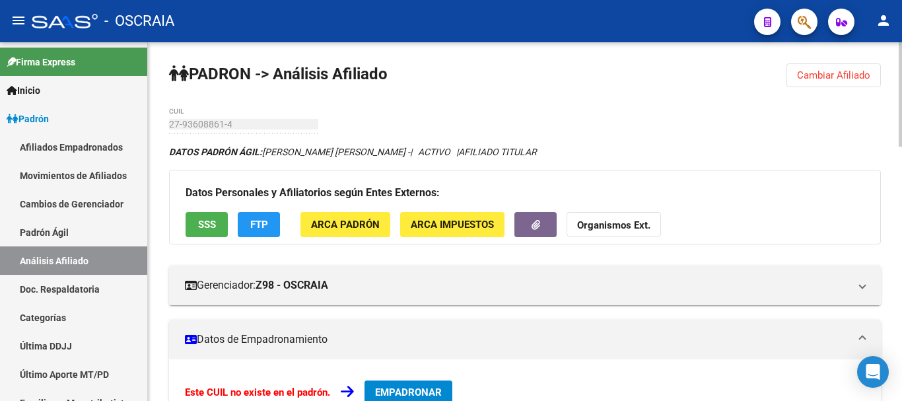
click at [489, 347] on mat-expansion-panel-header "Datos de Empadronamiento" at bounding box center [525, 340] width 712 height 40
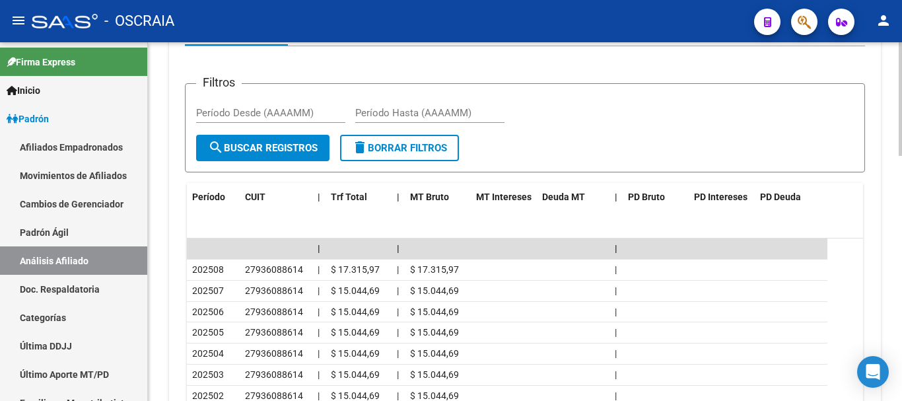
scroll to position [594, 0]
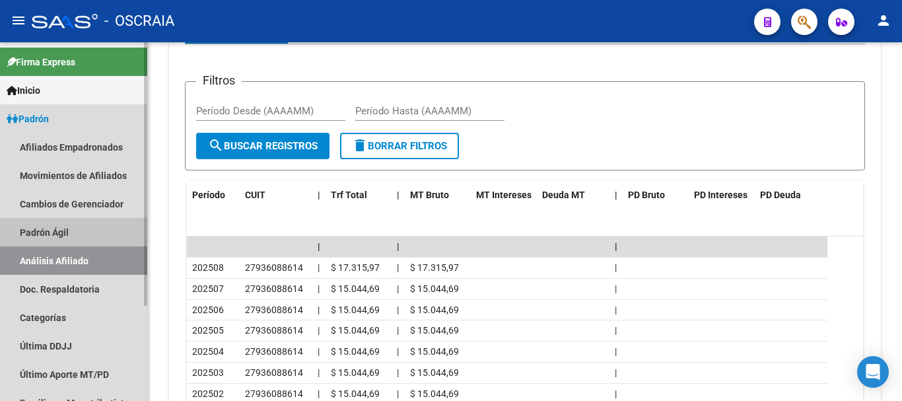
click at [56, 224] on link "Padrón Ágil" at bounding box center [73, 232] width 147 height 28
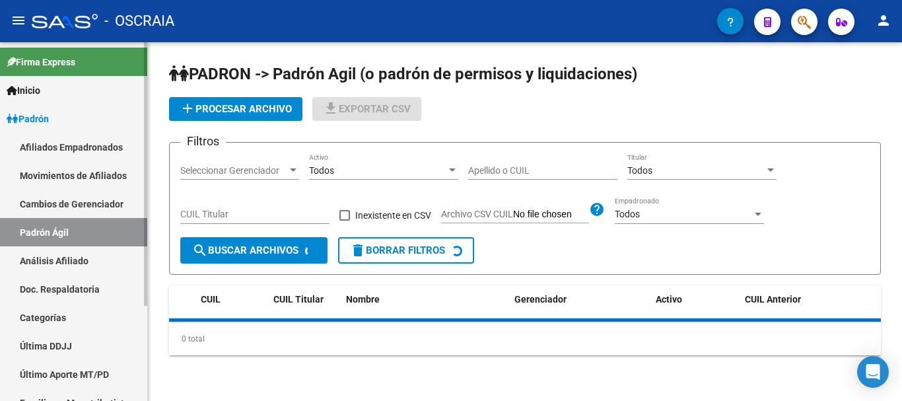
click at [50, 259] on link "Análisis Afiliado" at bounding box center [73, 260] width 147 height 28
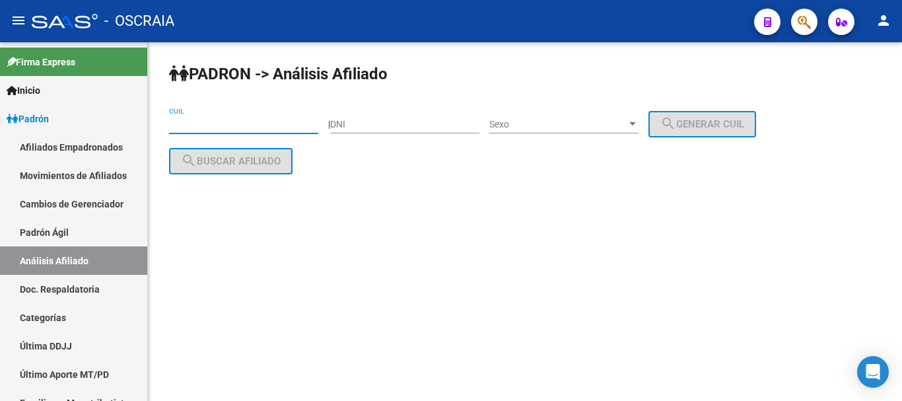
click at [222, 127] on input "CUIL" at bounding box center [243, 124] width 149 height 11
paste input "20-13980764-3"
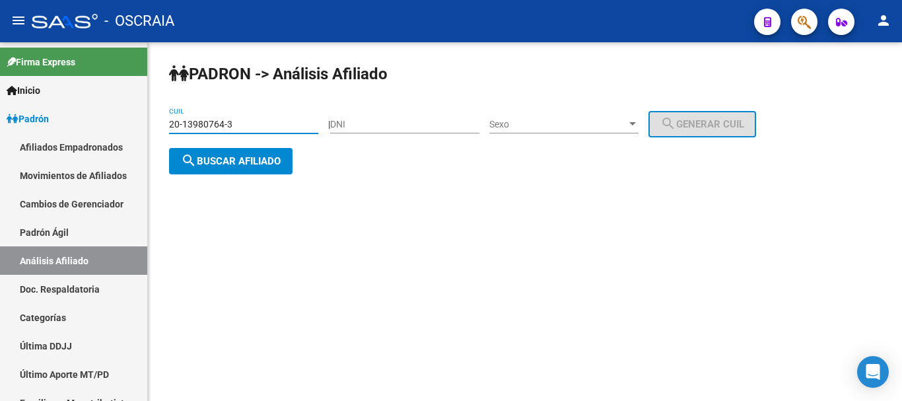
type input "20-13980764-3"
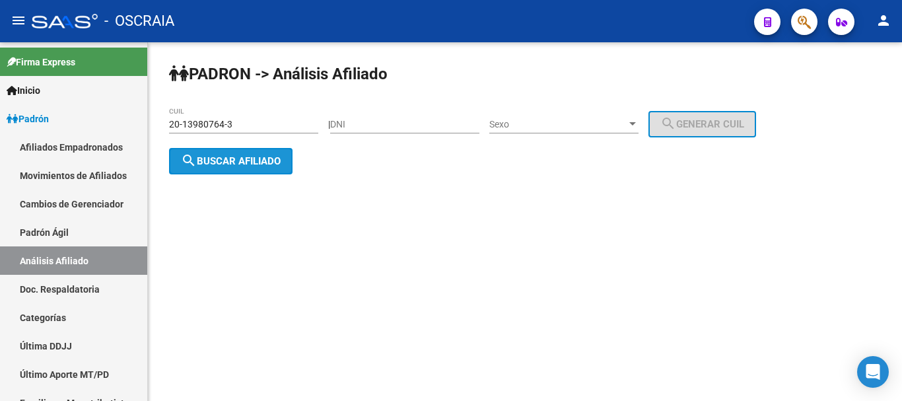
click at [249, 163] on span "search Buscar afiliado" at bounding box center [231, 161] width 100 height 12
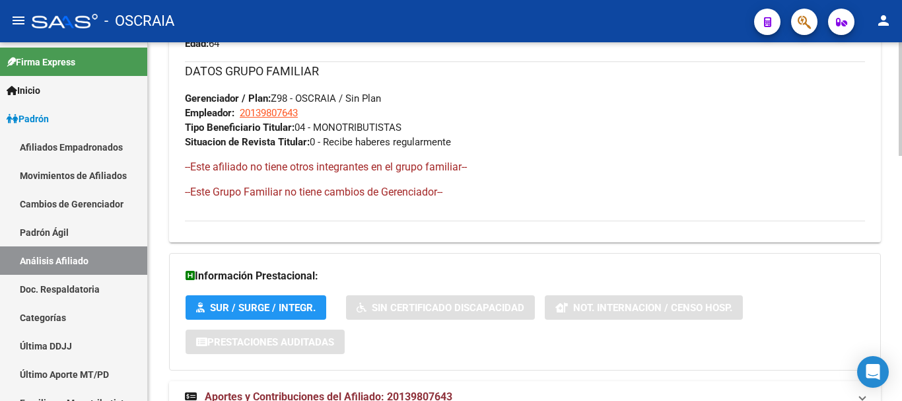
scroll to position [774, 0]
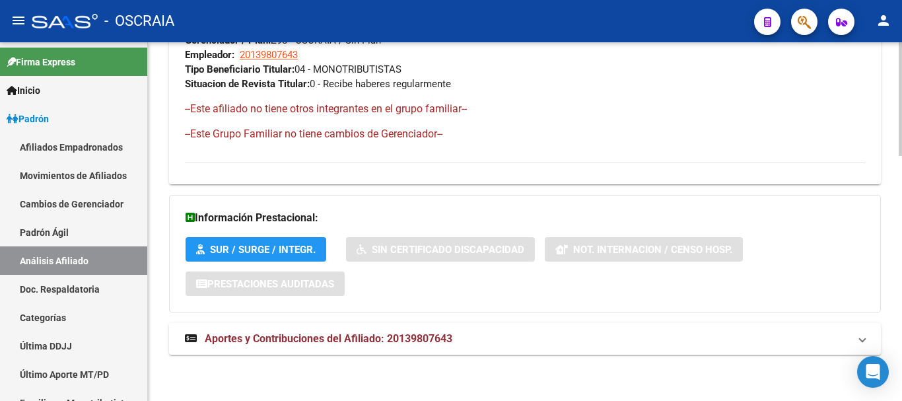
click at [408, 341] on span "Aportes y Contribuciones del Afiliado: 20139807643" at bounding box center [329, 338] width 248 height 13
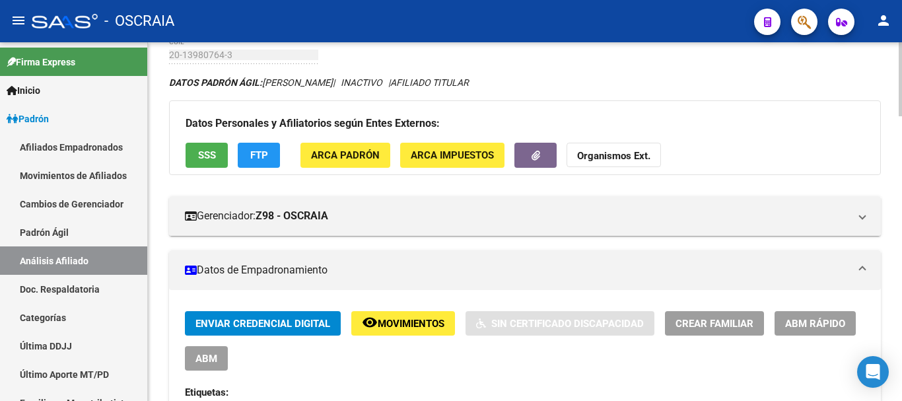
scroll to position [0, 0]
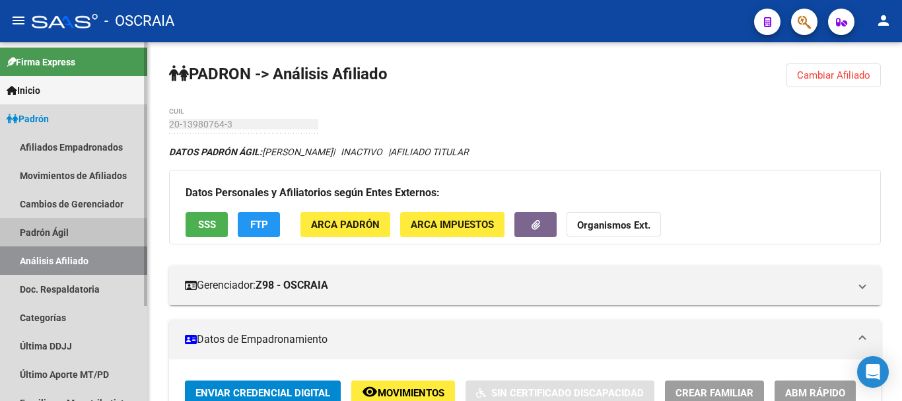
click at [46, 230] on link "Padrón Ágil" at bounding box center [73, 232] width 147 height 28
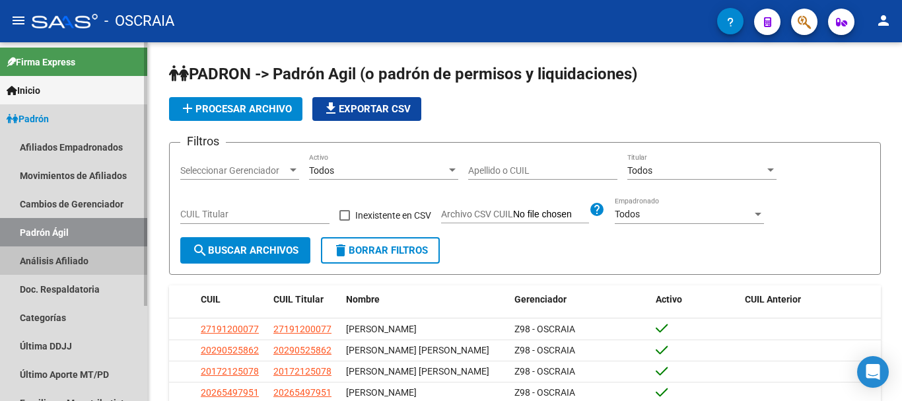
click at [53, 261] on link "Análisis Afiliado" at bounding box center [73, 260] width 147 height 28
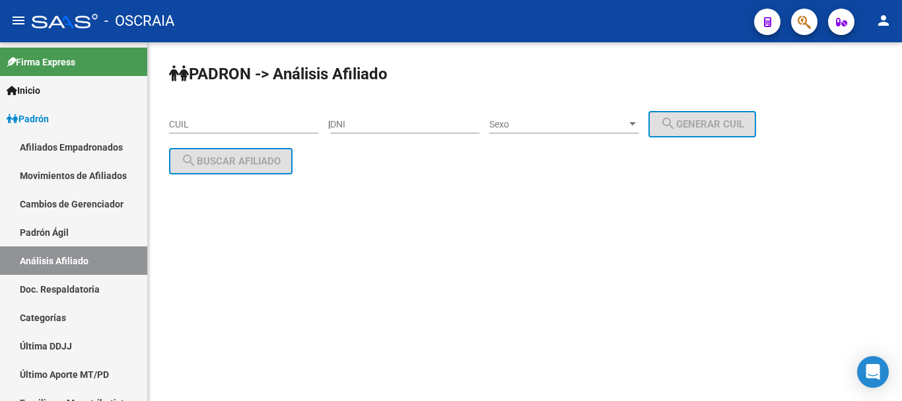
click at [435, 131] on div "DNI" at bounding box center [404, 120] width 149 height 26
click at [419, 124] on input "DNI" at bounding box center [404, 124] width 149 height 11
type input "23816371"
click at [626, 128] on span "Sexo" at bounding box center [557, 124] width 137 height 11
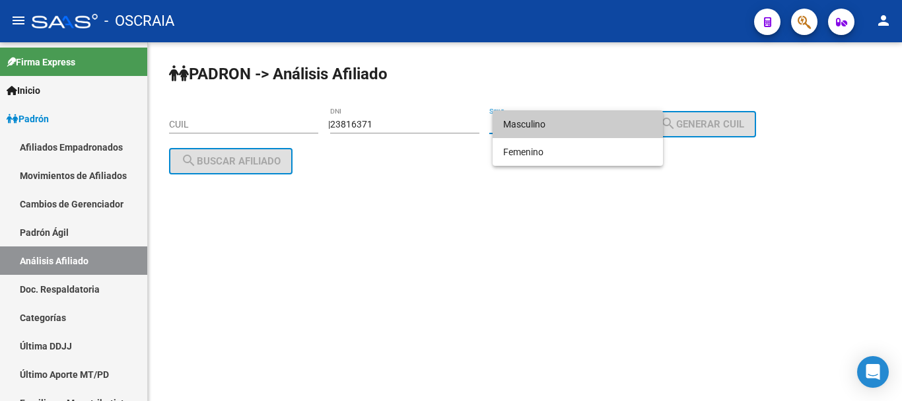
click at [626, 122] on span "Masculino" at bounding box center [577, 124] width 149 height 28
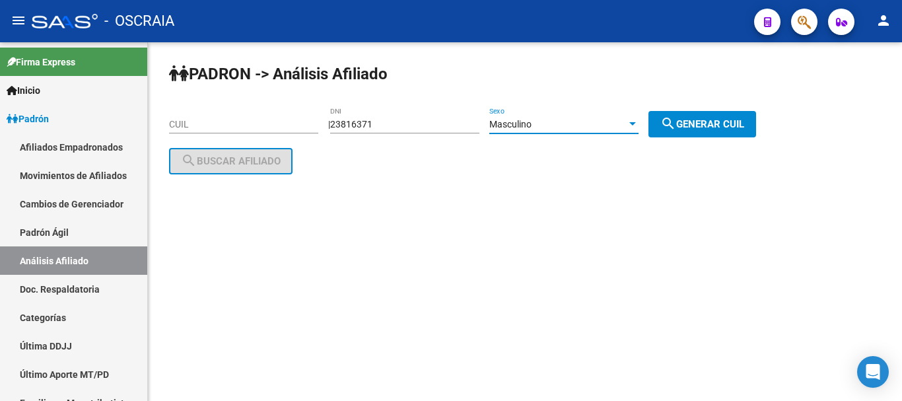
click at [676, 127] on mat-icon "search" at bounding box center [668, 124] width 16 height 16
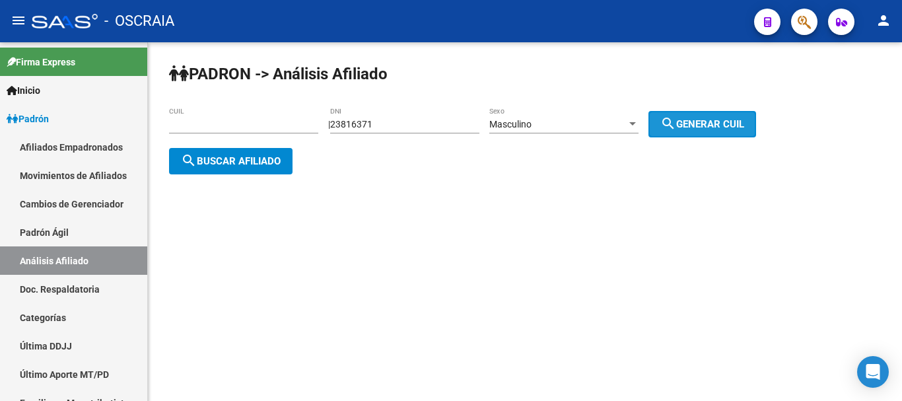
type input "20-23816371-5"
click at [252, 156] on span "search Buscar afiliado" at bounding box center [231, 161] width 100 height 12
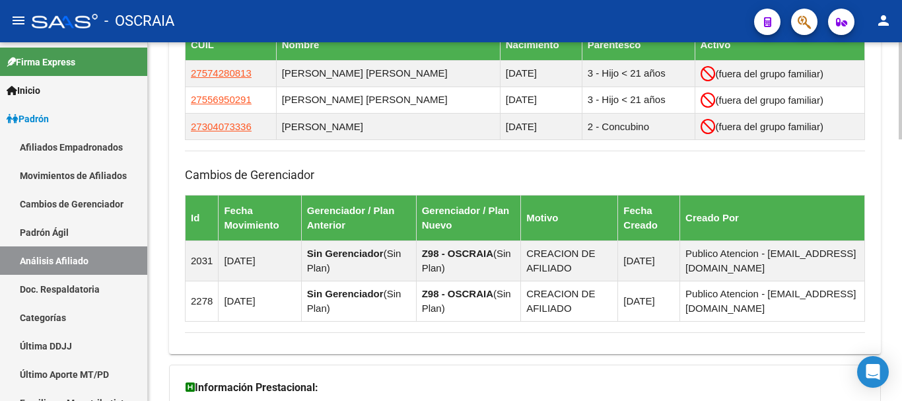
scroll to position [962, 0]
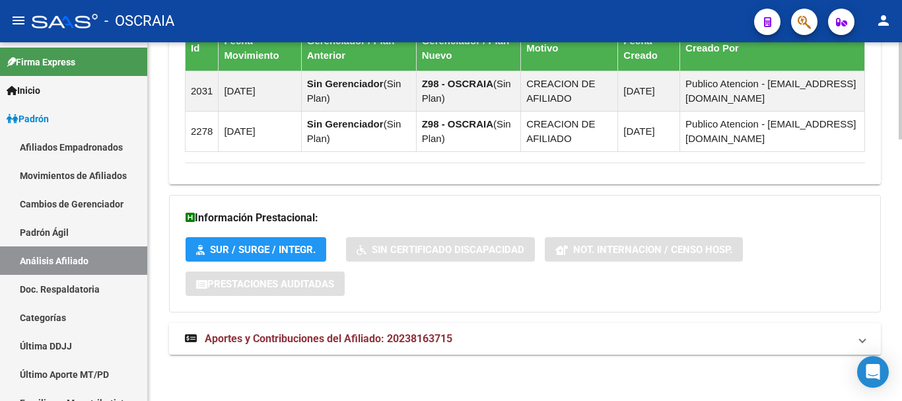
click at [362, 339] on span "Aportes y Contribuciones del Afiliado: 20238163715" at bounding box center [329, 338] width 248 height 13
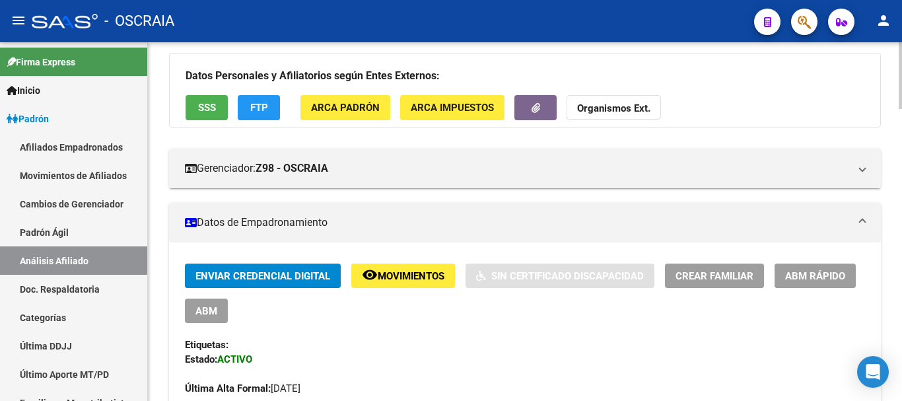
scroll to position [0, 0]
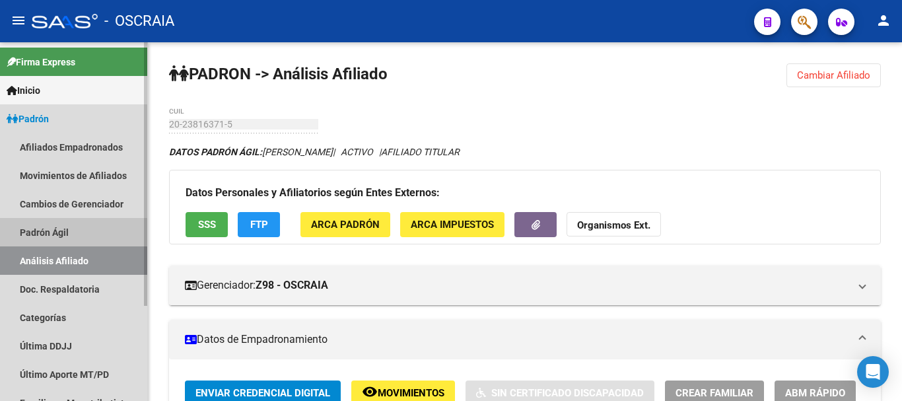
click at [69, 228] on link "Padrón Ágil" at bounding box center [73, 232] width 147 height 28
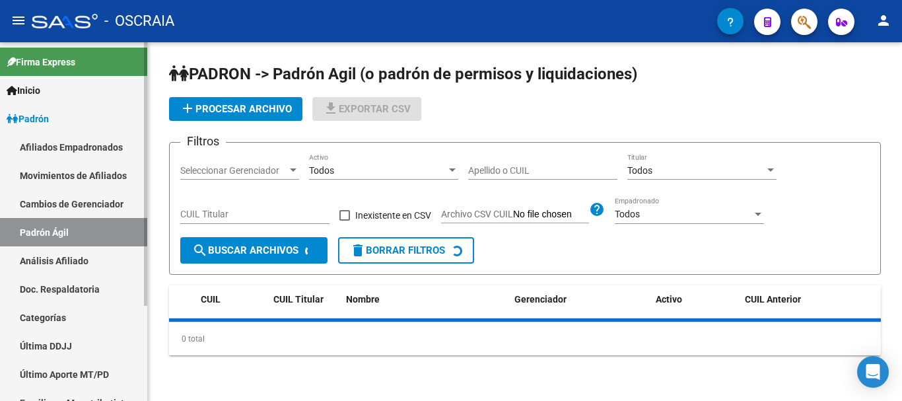
click at [62, 259] on link "Análisis Afiliado" at bounding box center [73, 260] width 147 height 28
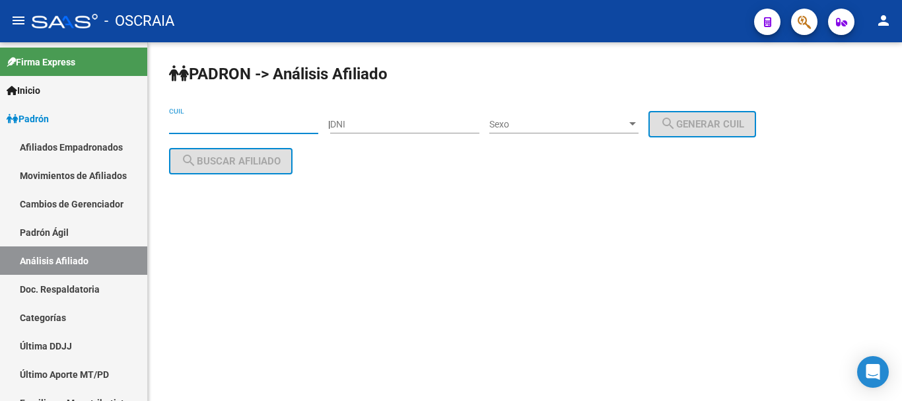
click at [229, 124] on input "CUIL" at bounding box center [243, 124] width 149 height 11
paste input "27-33040520-7"
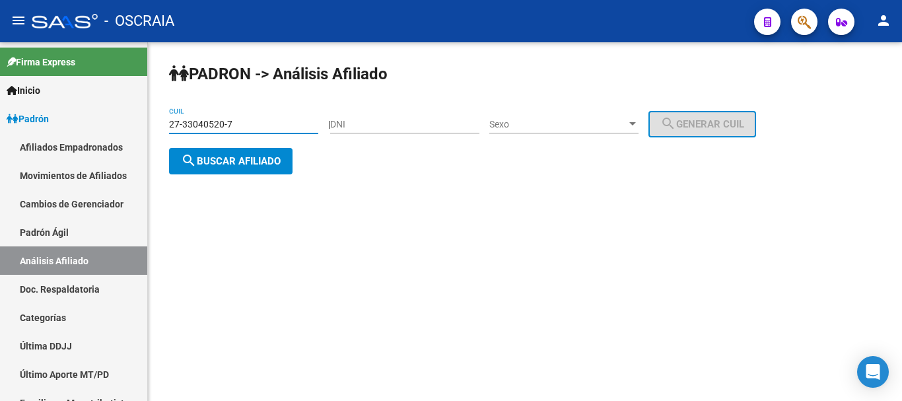
type input "27-33040520-7"
click at [263, 162] on span "search Buscar afiliado" at bounding box center [231, 161] width 100 height 12
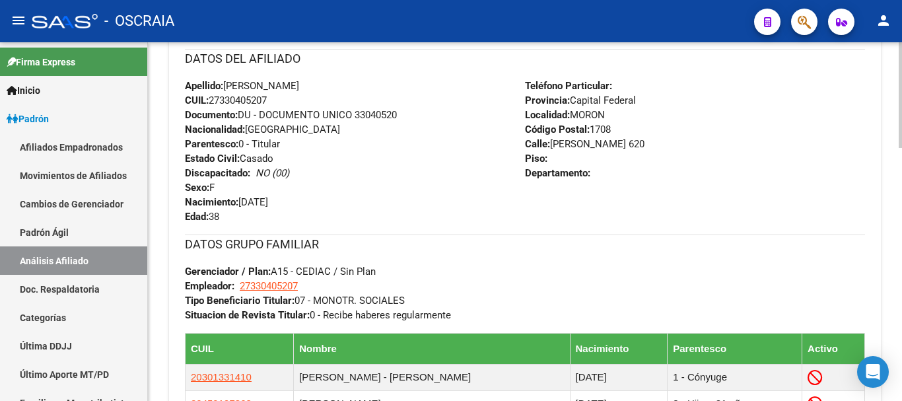
scroll to position [856, 0]
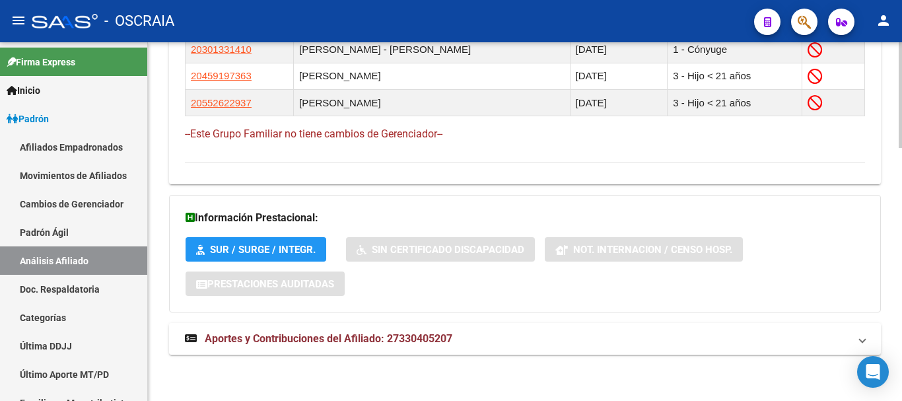
click at [360, 345] on strong "Aportes y Contribuciones del Afiliado: 27330405207" at bounding box center [318, 338] width 267 height 15
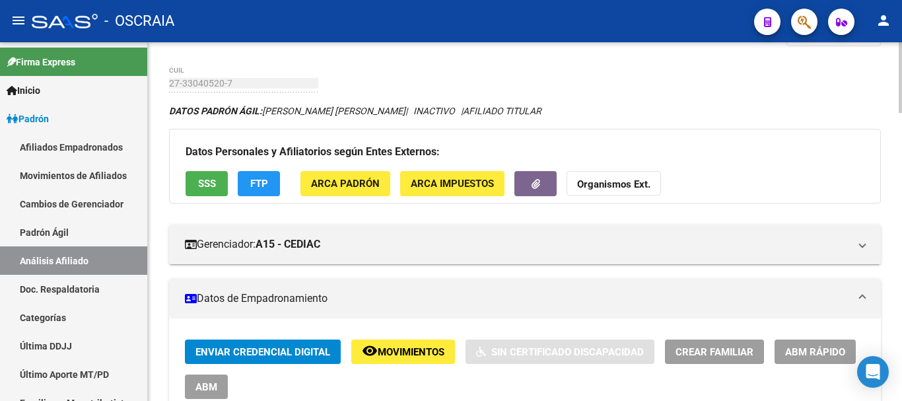
scroll to position [0, 0]
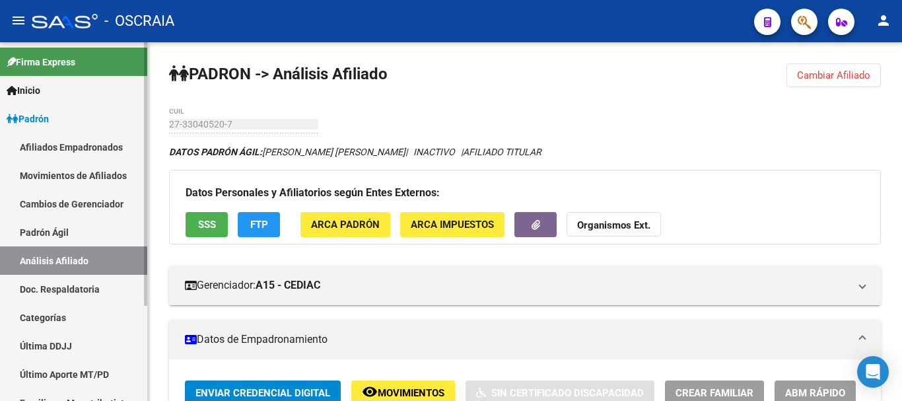
click at [76, 230] on link "Padrón Ágil" at bounding box center [73, 232] width 147 height 28
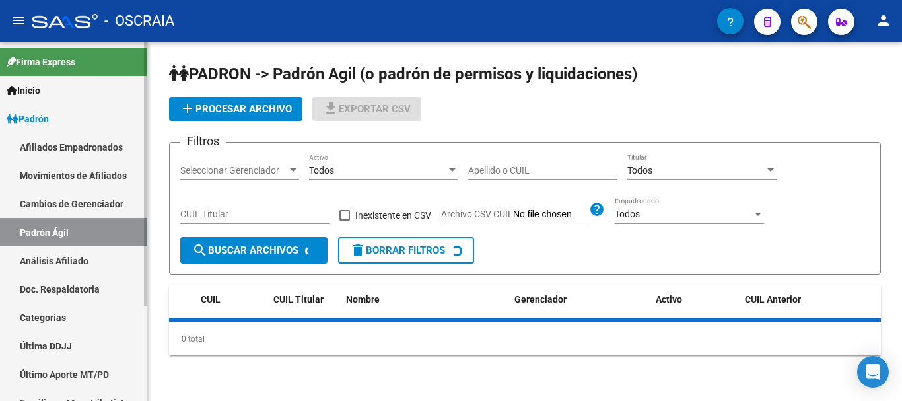
click at [60, 258] on link "Análisis Afiliado" at bounding box center [73, 260] width 147 height 28
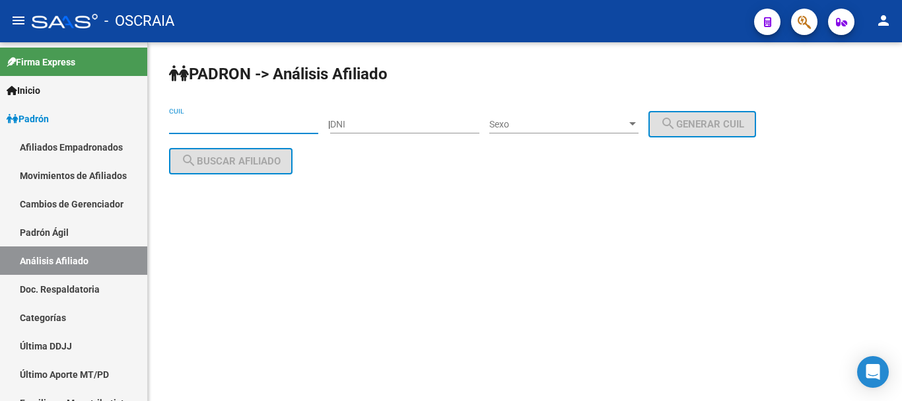
click at [226, 123] on input "CUIL" at bounding box center [243, 124] width 149 height 11
paste input "27-24115818-2"
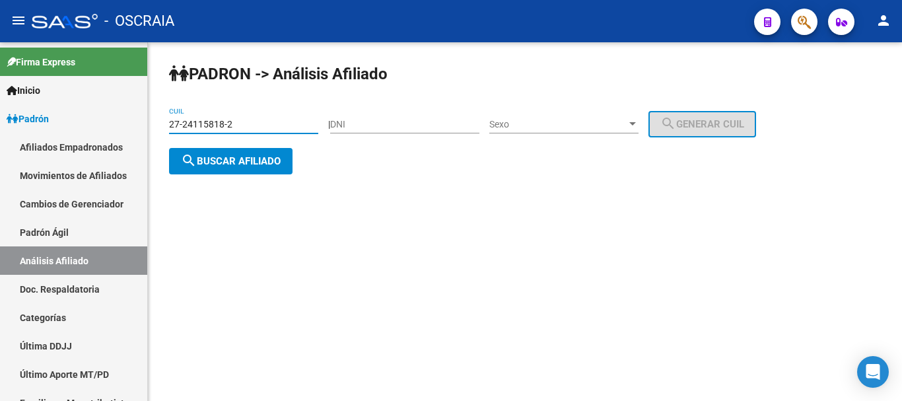
type input "27-24115818-2"
click at [249, 160] on span "search Buscar afiliado" at bounding box center [231, 161] width 100 height 12
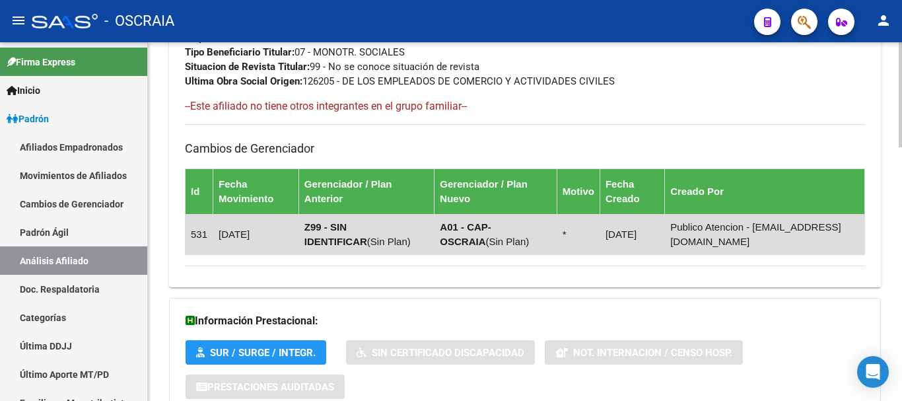
scroll to position [865, 0]
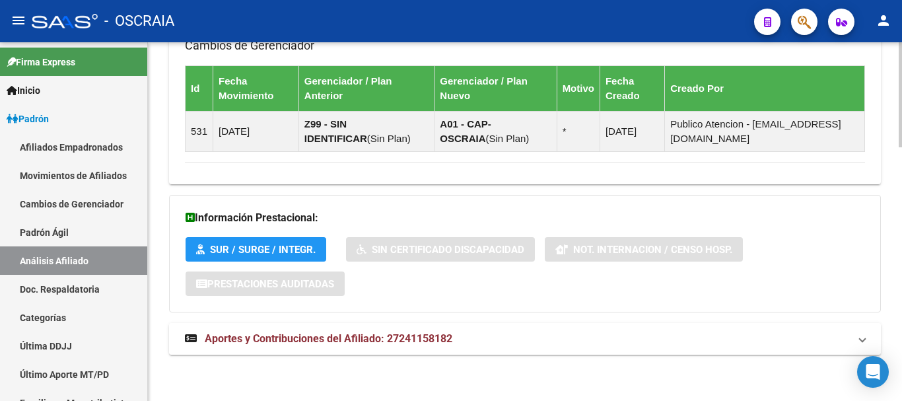
click at [260, 344] on span "Aportes y Contribuciones del Afiliado: 27241158182" at bounding box center [329, 338] width 248 height 13
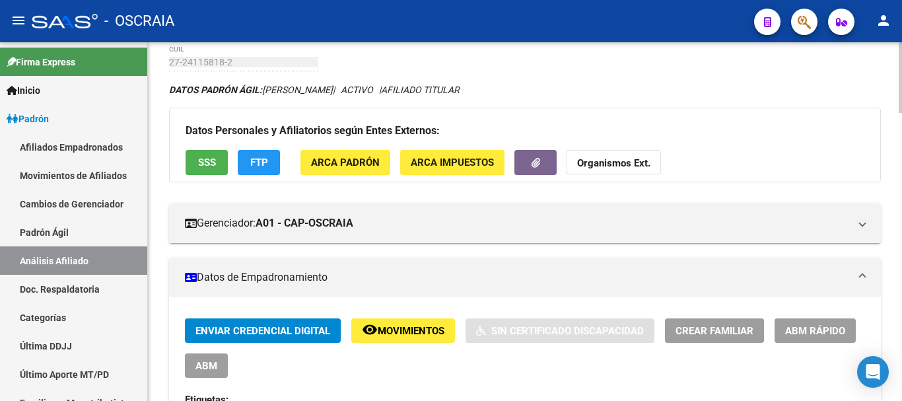
scroll to position [0, 0]
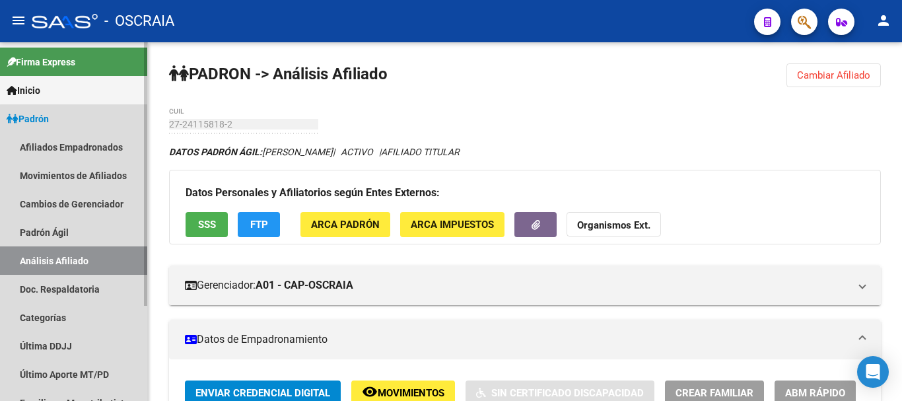
click at [83, 261] on link "Análisis Afiliado" at bounding box center [73, 260] width 147 height 28
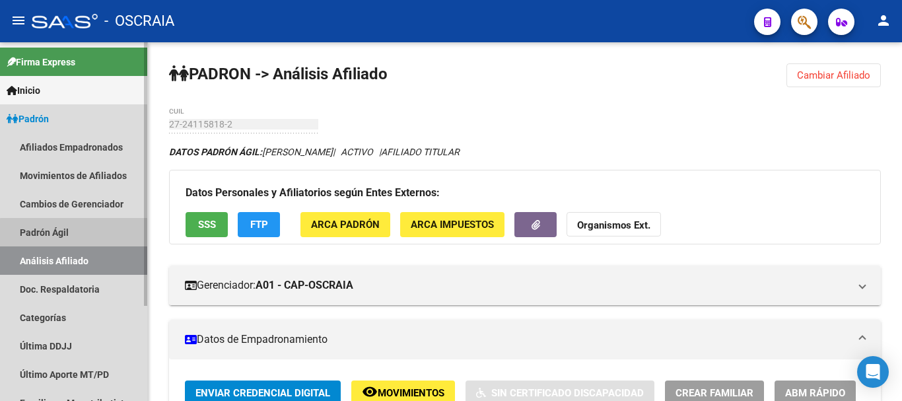
click at [82, 236] on link "Padrón Ágil" at bounding box center [73, 232] width 147 height 28
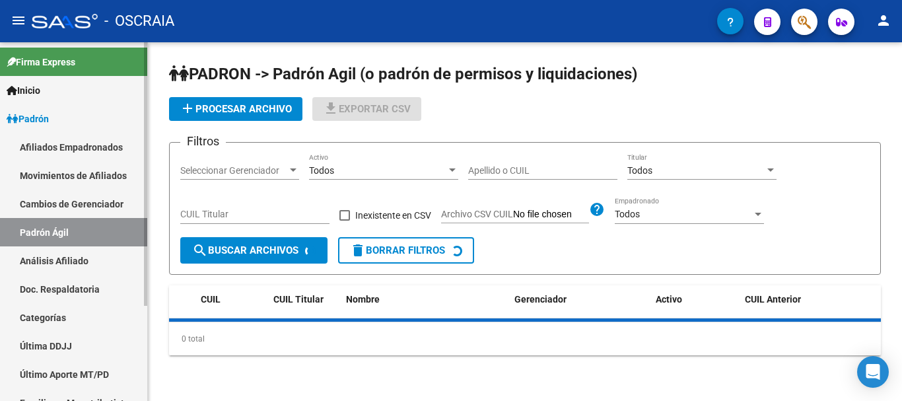
drag, startPoint x: 82, startPoint y: 259, endPoint x: 143, endPoint y: 242, distance: 63.7
click at [83, 259] on link "Análisis Afiliado" at bounding box center [73, 260] width 147 height 28
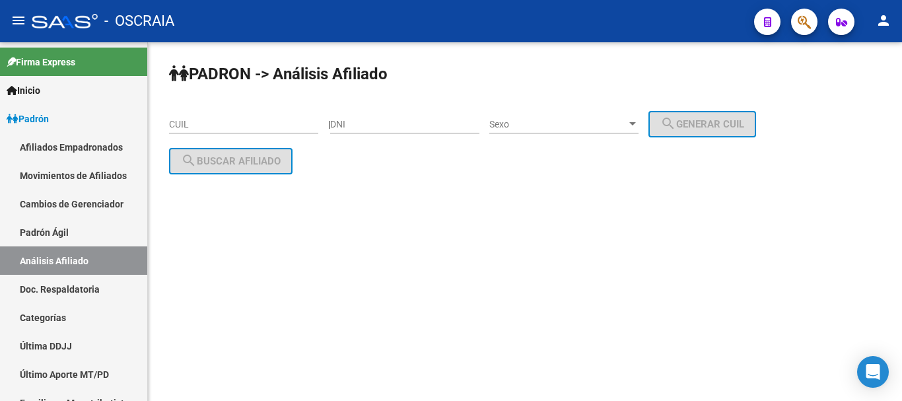
click at [235, 122] on input "CUIL" at bounding box center [243, 124] width 149 height 11
paste input "20-18639101-3"
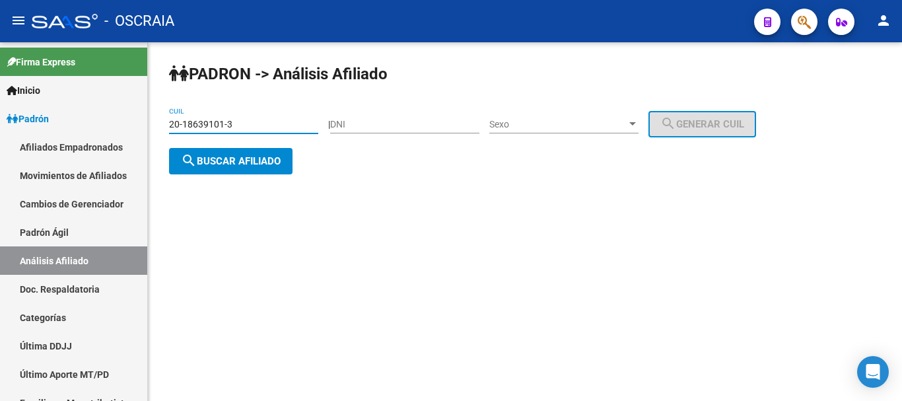
type input "20-18639101-3"
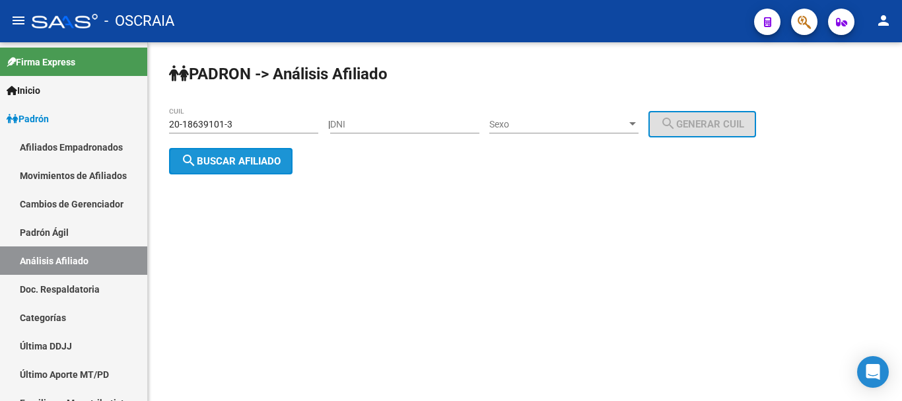
click at [248, 163] on span "search Buscar afiliado" at bounding box center [231, 161] width 100 height 12
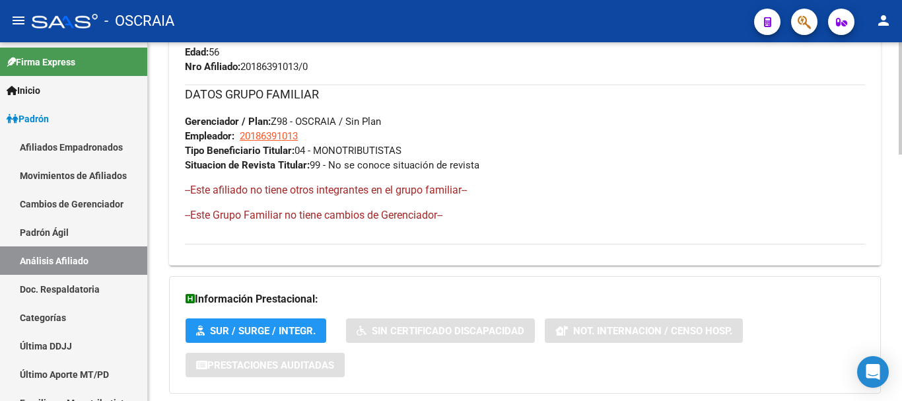
scroll to position [788, 0]
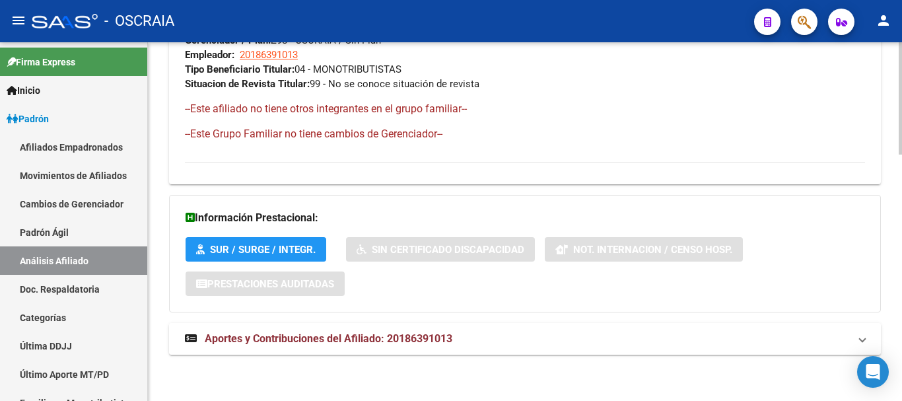
click at [248, 341] on span "Aportes y Contribuciones del Afiliado: 20186391013" at bounding box center [329, 338] width 248 height 13
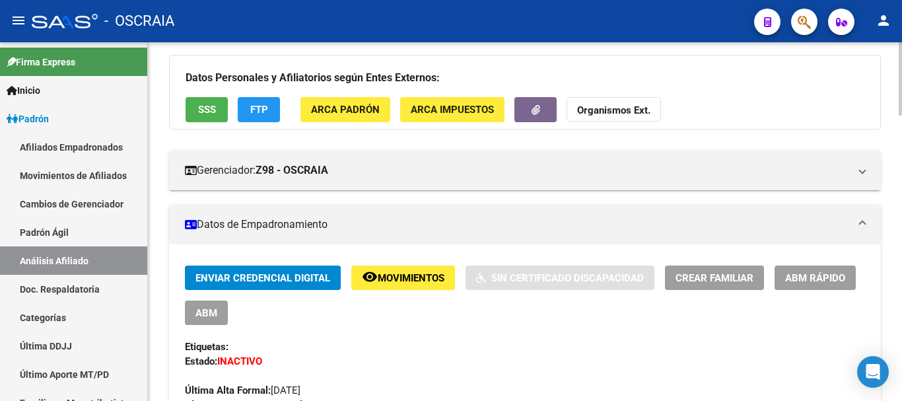
scroll to position [0, 0]
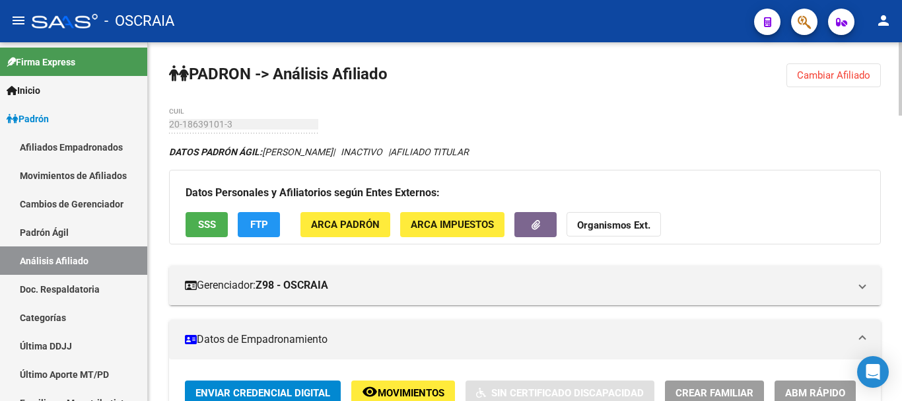
click at [605, 158] on div "DATOS PADRÓN ÁGIL: [PERSON_NAME] | INACTIVO | AFILIADO TITULAR" at bounding box center [525, 152] width 712 height 15
